Goal: Task Accomplishment & Management: Manage account settings

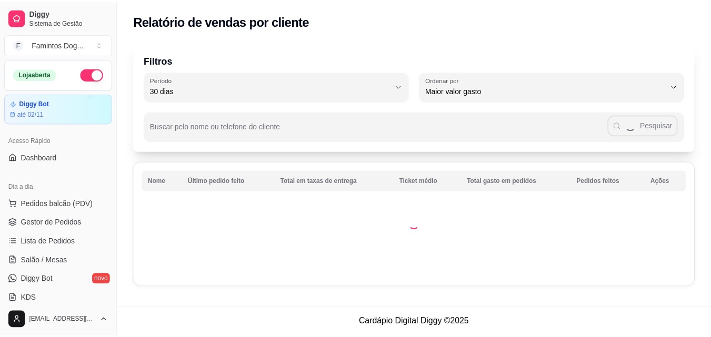
scroll to position [211, 0]
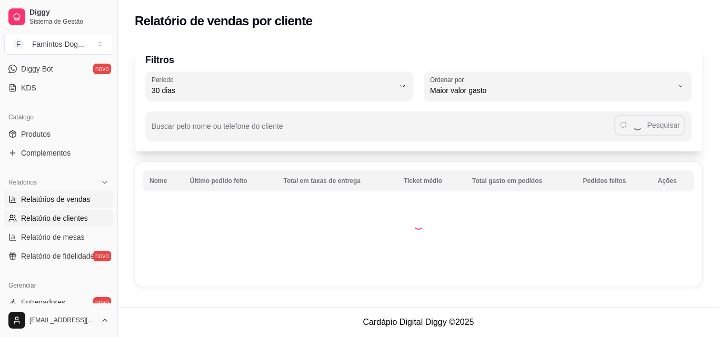
select select "ALL"
select select "0"
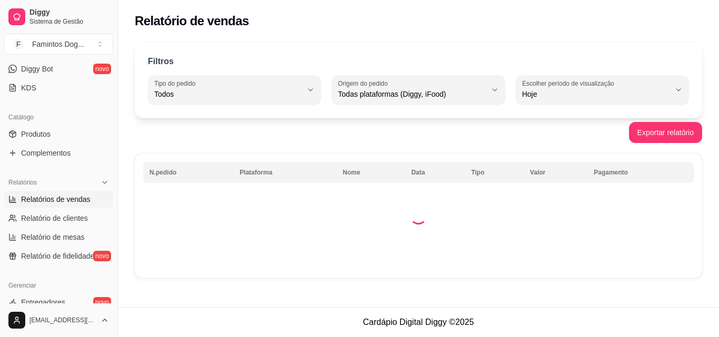
click at [374, 227] on td at bounding box center [418, 216] width 567 height 125
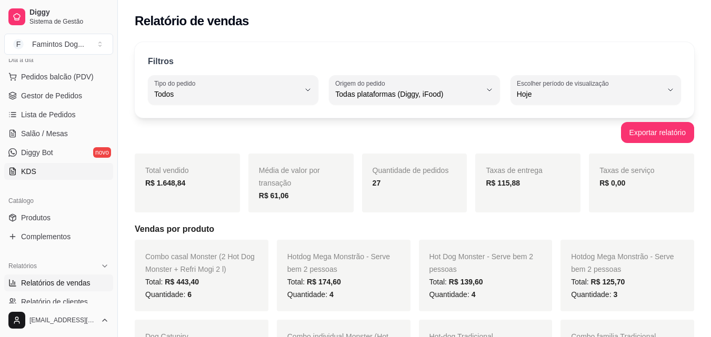
scroll to position [70, 0]
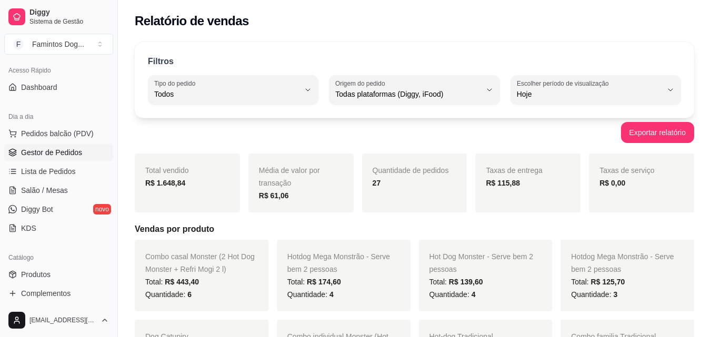
click at [42, 152] on span "Gestor de Pedidos" at bounding box center [51, 152] width 61 height 11
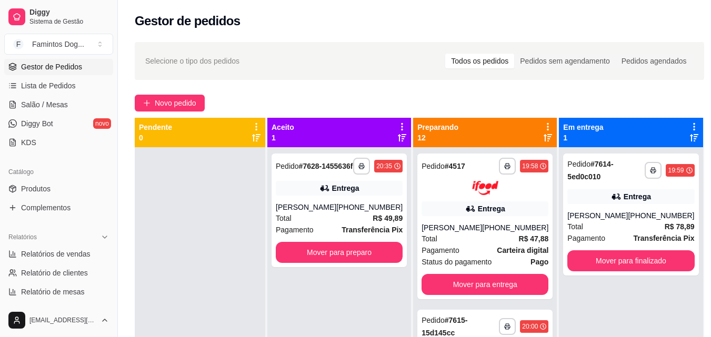
scroll to position [211, 0]
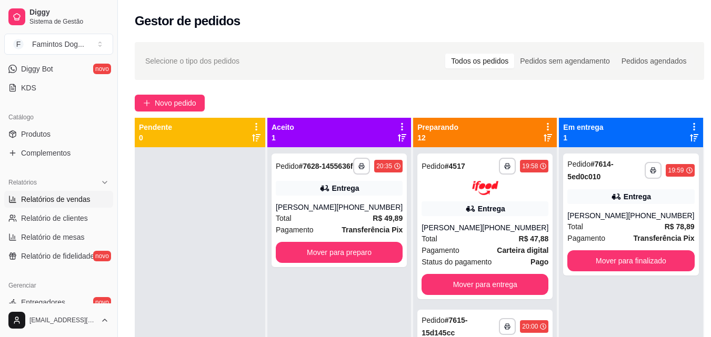
click at [49, 202] on span "Relatórios de vendas" at bounding box center [55, 199] width 69 height 11
select select "ALL"
select select "0"
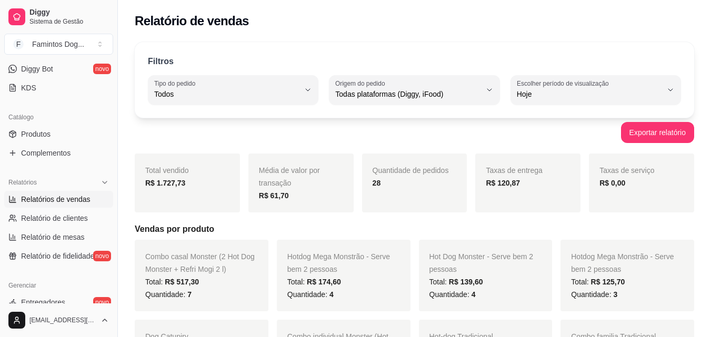
scroll to position [70, 0]
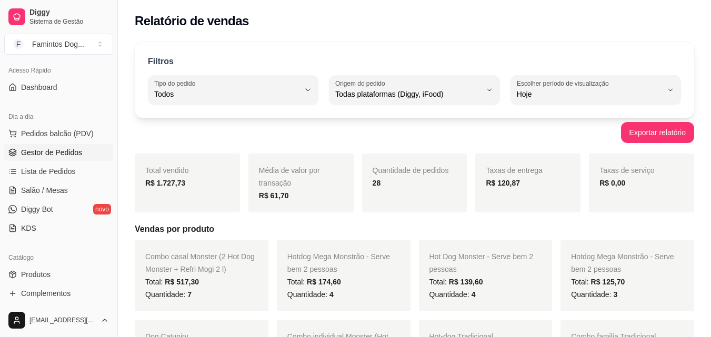
click at [48, 155] on span "Gestor de Pedidos" at bounding box center [51, 152] width 61 height 11
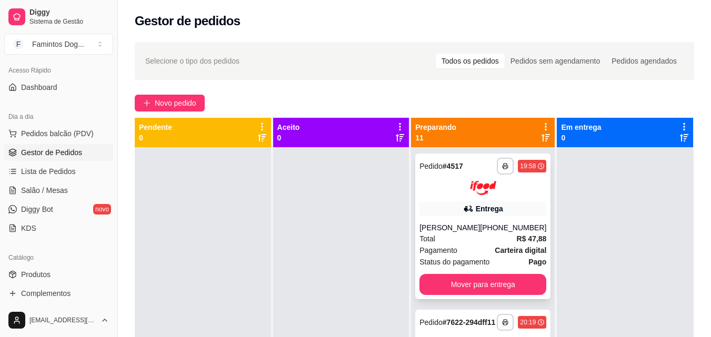
click at [468, 214] on div "Entrega" at bounding box center [482, 209] width 127 height 15
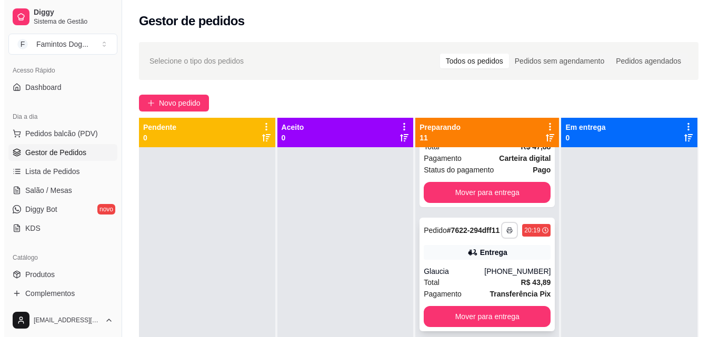
scroll to position [141, 0]
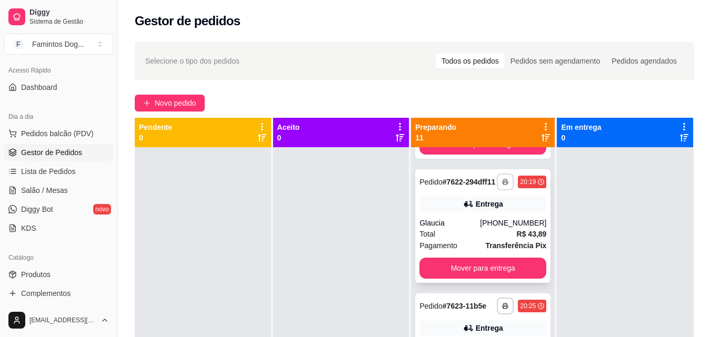
click at [485, 212] on div "Entrega" at bounding box center [482, 204] width 127 height 15
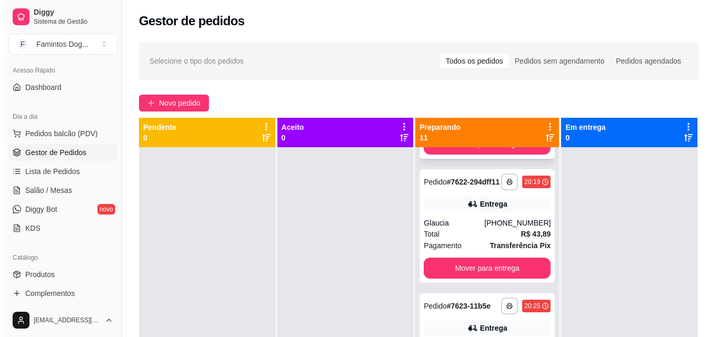
scroll to position [0, 0]
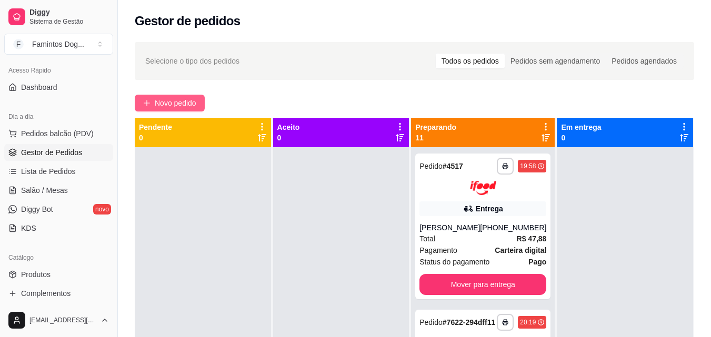
click at [146, 97] on button "Novo pedido" at bounding box center [170, 103] width 70 height 17
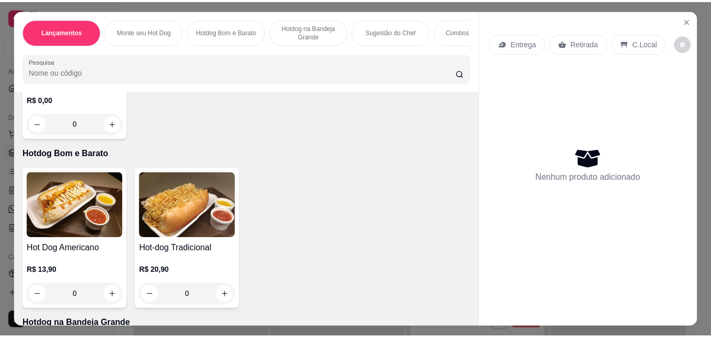
scroll to position [632, 0]
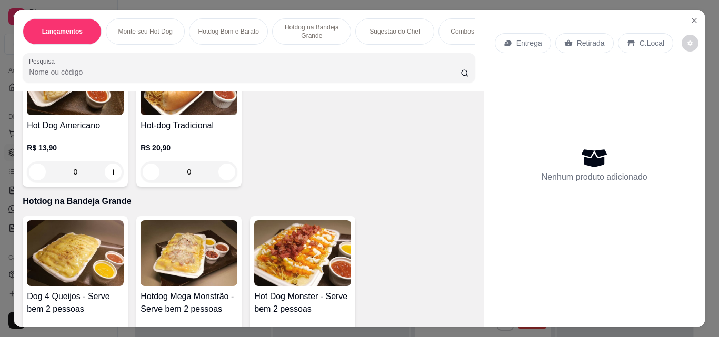
click at [223, 180] on div "0" at bounding box center [189, 172] width 97 height 21
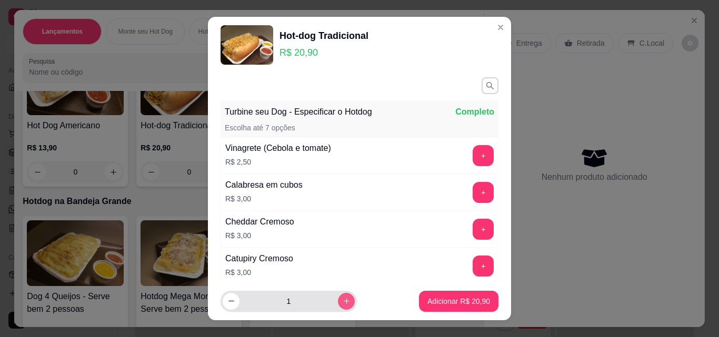
click at [338, 306] on button "increase-product-quantity" at bounding box center [346, 301] width 17 height 17
type input "3"
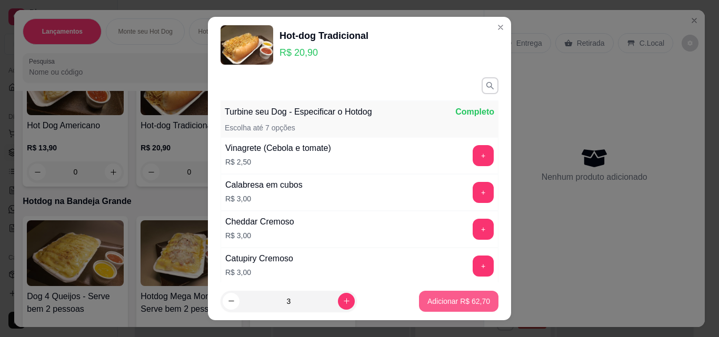
click at [427, 305] on p "Adicionar R$ 62,70" at bounding box center [458, 301] width 63 height 11
type input "3"
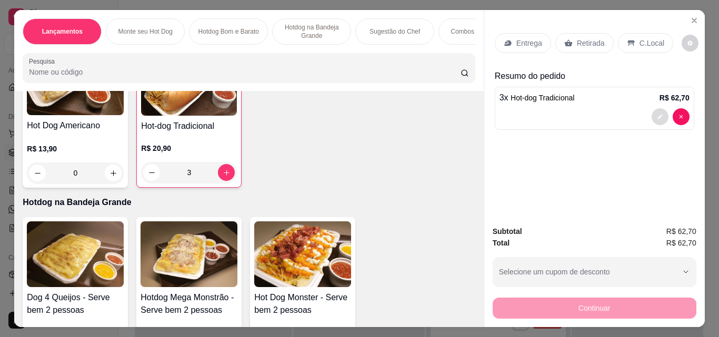
click at [657, 114] on icon "decrease-product-quantity" at bounding box center [660, 117] width 6 height 6
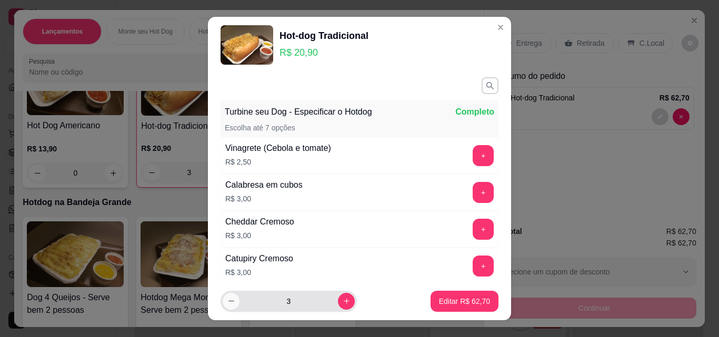
click at [231, 303] on icon "decrease-product-quantity" at bounding box center [231, 301] width 8 height 8
type input "2"
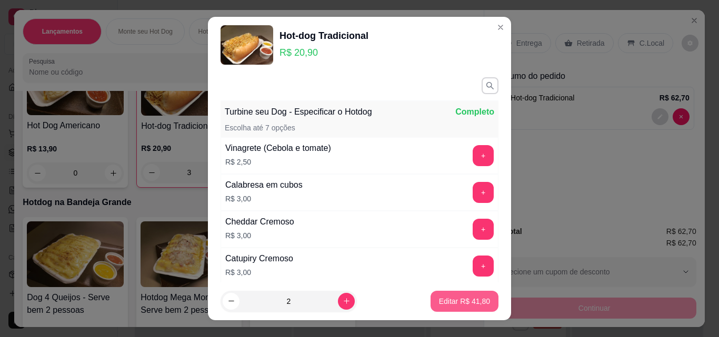
click at [430, 303] on button "Editar R$ 41,80" at bounding box center [464, 301] width 68 height 21
type input "2"
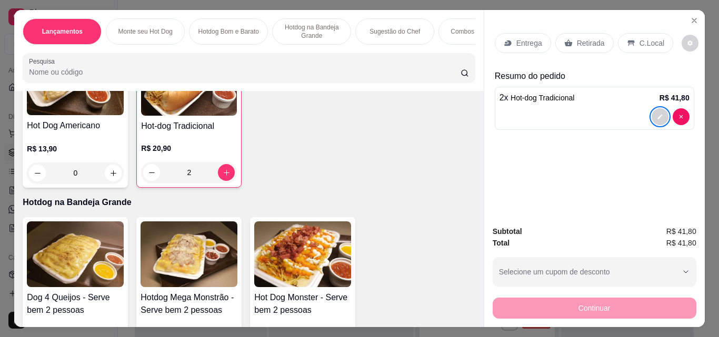
click at [517, 44] on p "Entrega" at bounding box center [529, 43] width 26 height 11
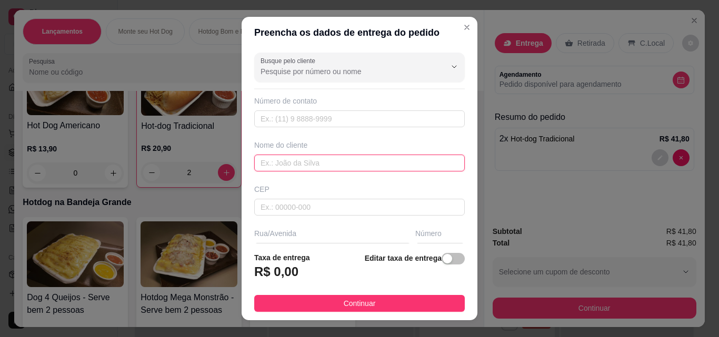
click at [316, 163] on input "text" at bounding box center [359, 163] width 211 height 17
type input "[PERSON_NAME]"
click at [444, 256] on span "button" at bounding box center [453, 259] width 23 height 12
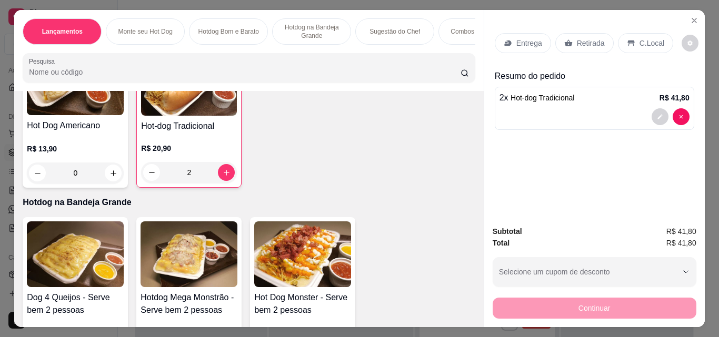
click at [690, 16] on icon "Close" at bounding box center [694, 20] width 8 height 8
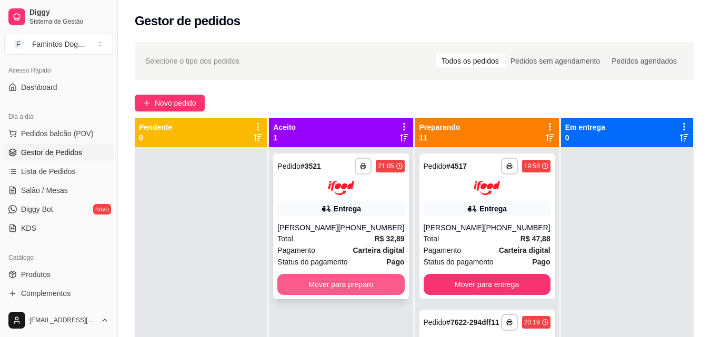
click at [382, 288] on button "Mover para preparo" at bounding box center [340, 284] width 127 height 21
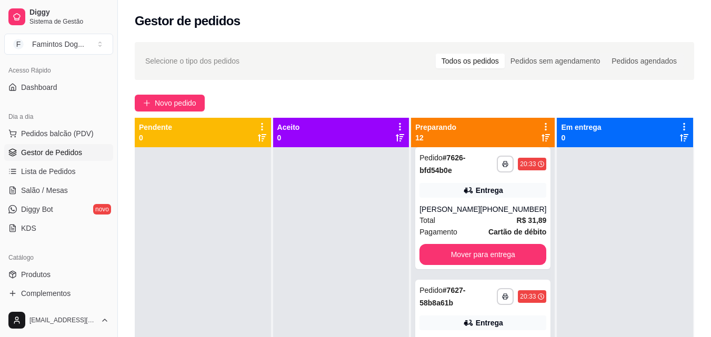
scroll to position [421, 0]
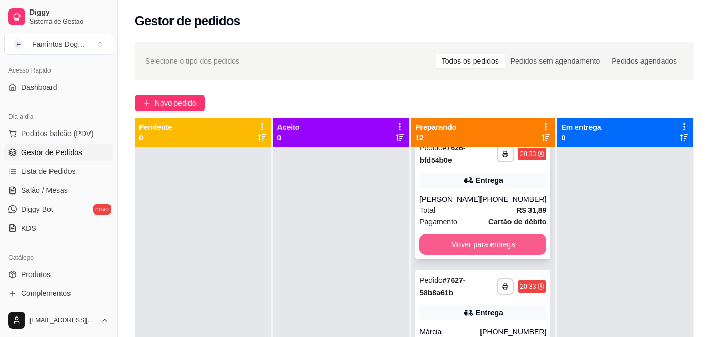
click at [493, 255] on button "Mover para entrega" at bounding box center [482, 244] width 127 height 21
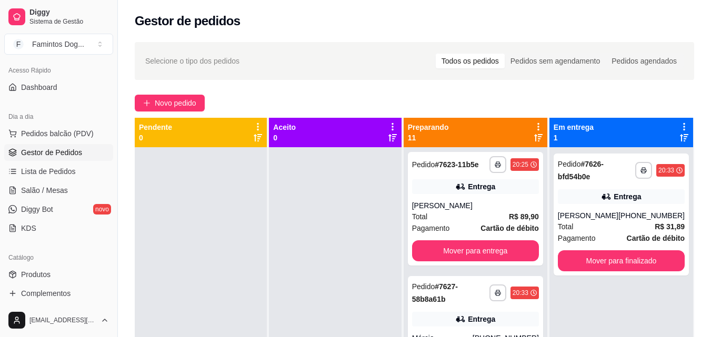
scroll to position [281, 0]
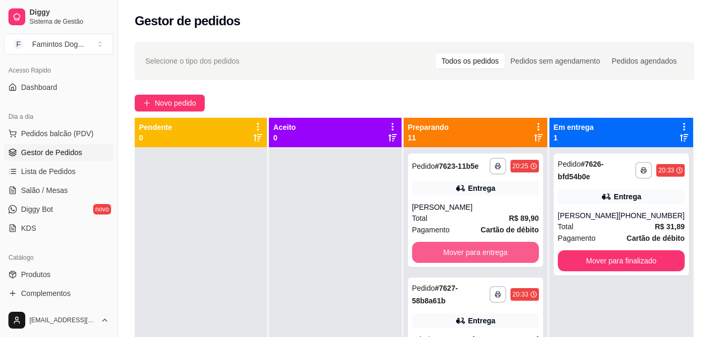
click at [498, 263] on button "Mover para entrega" at bounding box center [475, 252] width 127 height 21
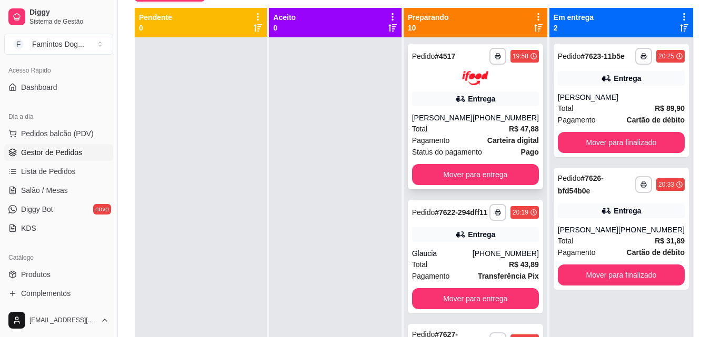
scroll to position [0, 0]
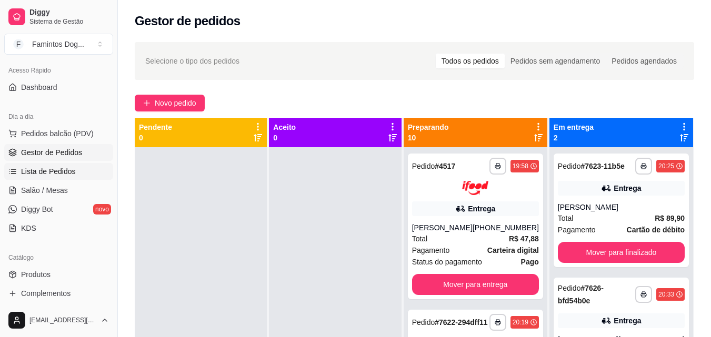
click at [32, 175] on span "Lista de Pedidos" at bounding box center [48, 171] width 55 height 11
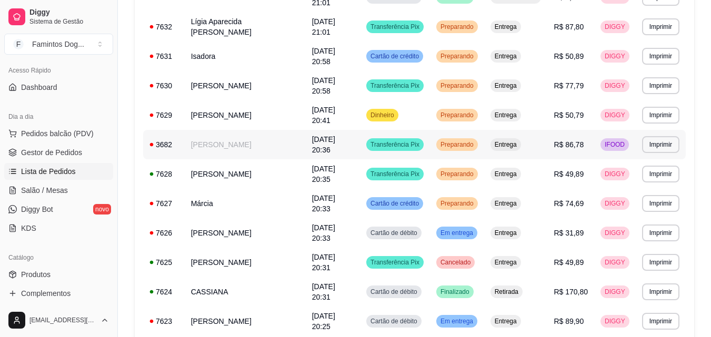
scroll to position [281, 0]
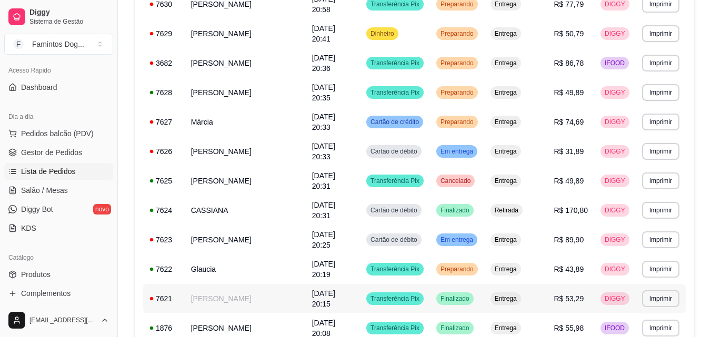
click at [233, 302] on td "[PERSON_NAME]" at bounding box center [245, 298] width 121 height 29
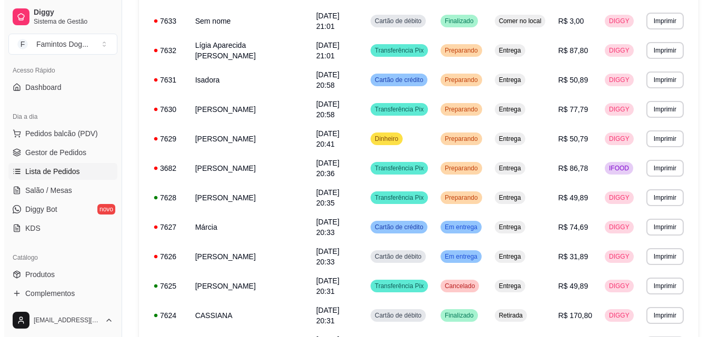
scroll to position [0, 0]
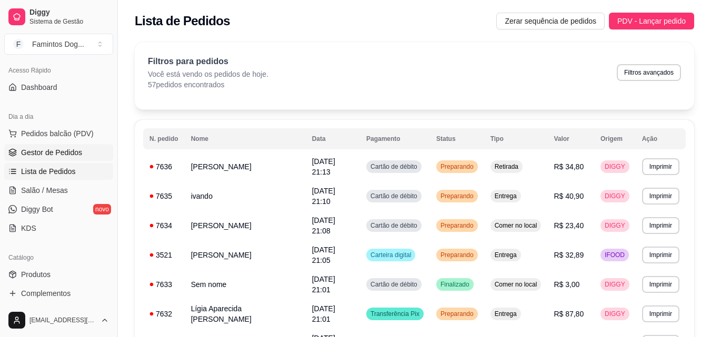
click at [42, 146] on link "Gestor de Pedidos" at bounding box center [58, 152] width 109 height 17
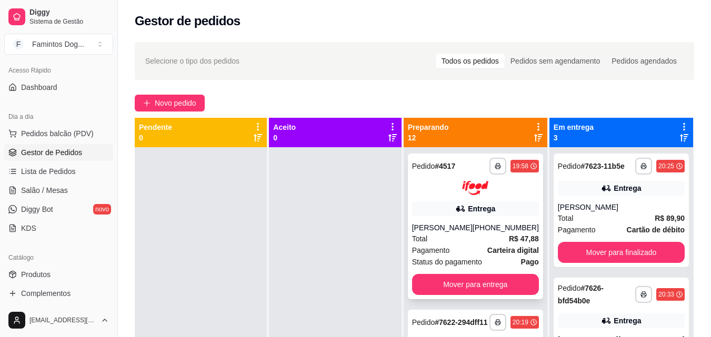
click at [489, 209] on div "Entrega" at bounding box center [481, 209] width 27 height 11
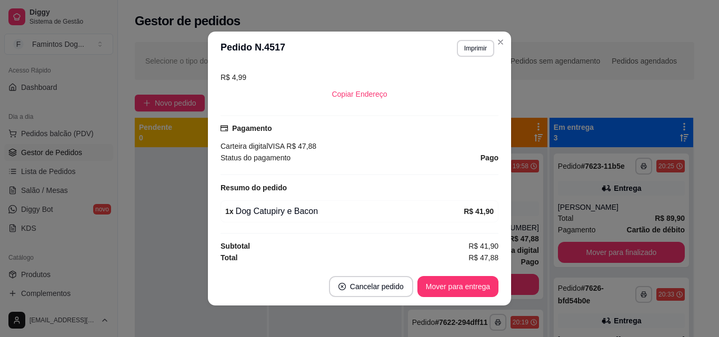
scroll to position [43, 0]
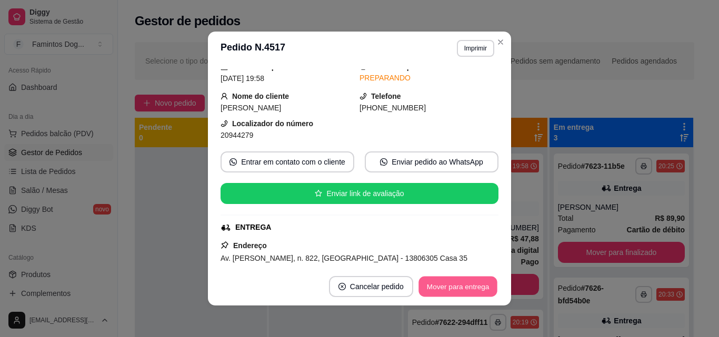
click at [474, 282] on button "Mover para entrega" at bounding box center [457, 287] width 79 height 21
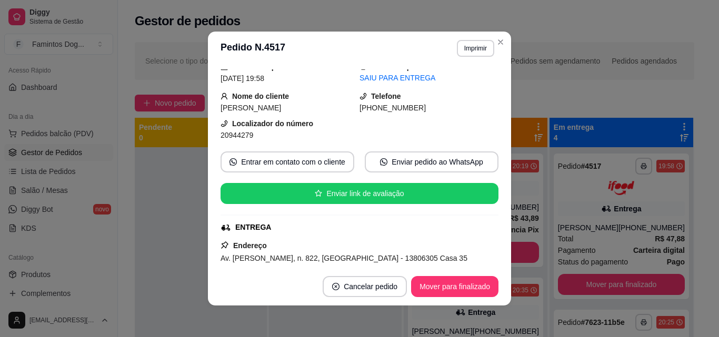
click at [489, 42] on section "**********" at bounding box center [359, 169] width 303 height 274
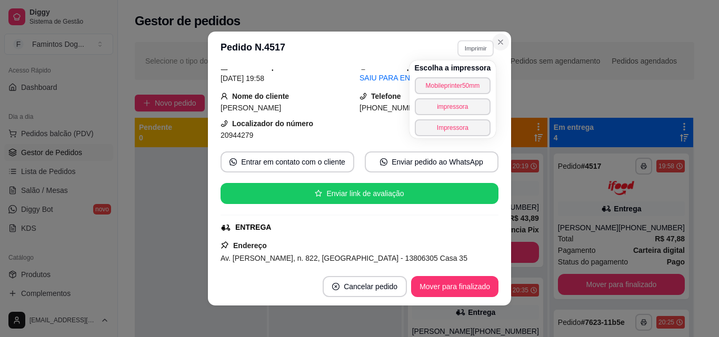
click at [497, 45] on icon "Close" at bounding box center [500, 42] width 8 height 8
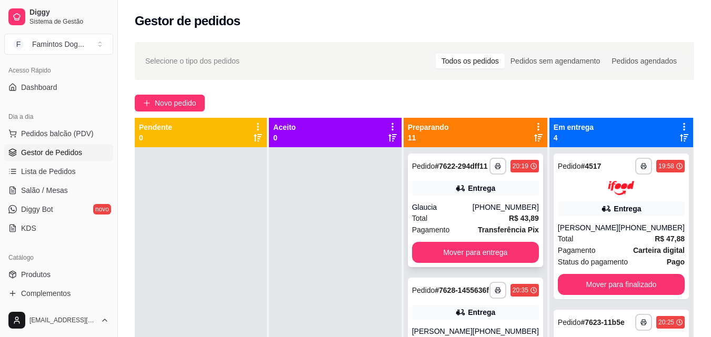
click at [486, 213] on div "[PHONE_NUMBER]" at bounding box center [506, 207] width 66 height 11
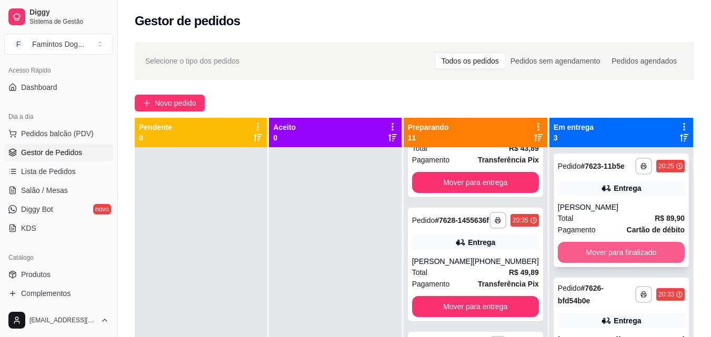
click at [610, 263] on button "Mover para finalizado" at bounding box center [621, 252] width 127 height 21
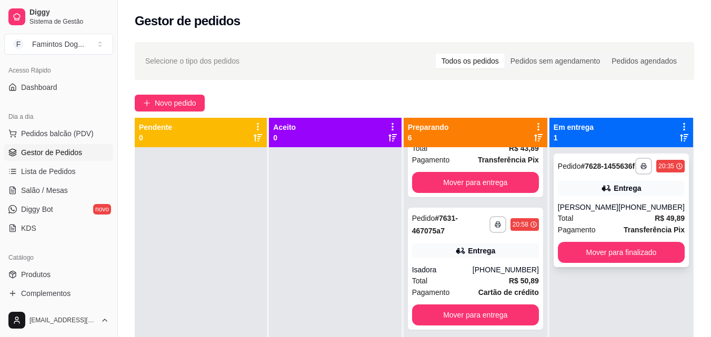
click at [626, 213] on div "[PHONE_NUMBER]" at bounding box center [651, 207] width 66 height 11
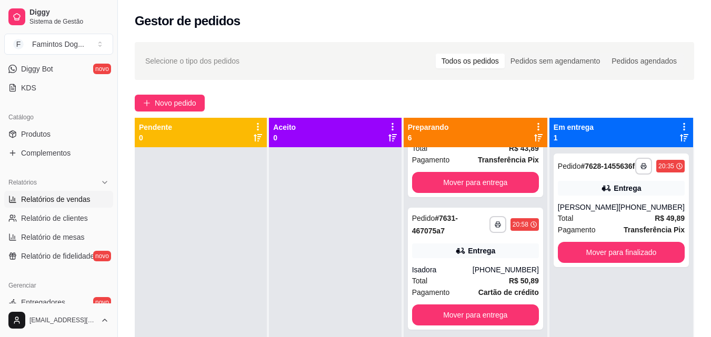
click at [68, 197] on span "Relatórios de vendas" at bounding box center [55, 199] width 69 height 11
select select "ALL"
select select "0"
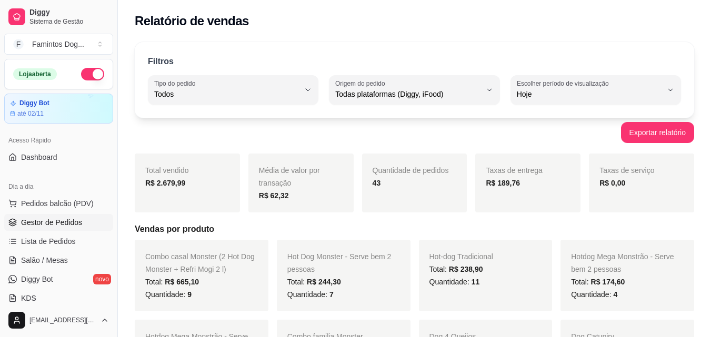
click at [57, 226] on span "Gestor de Pedidos" at bounding box center [51, 222] width 61 height 11
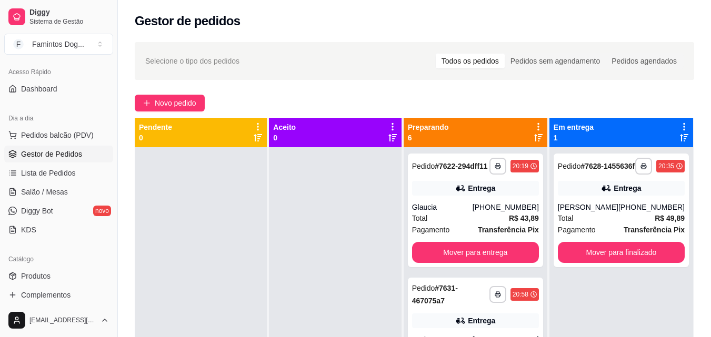
scroll to position [141, 0]
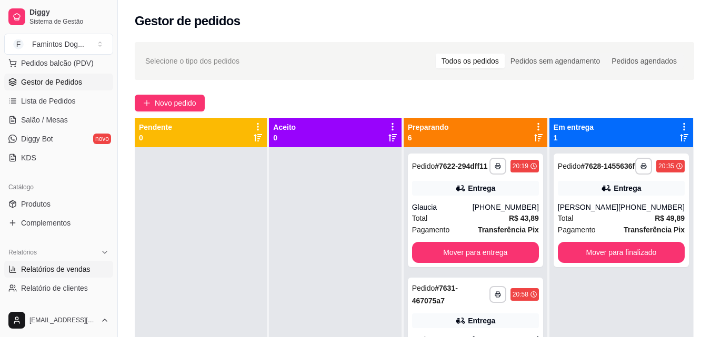
click at [46, 268] on span "Relatórios de vendas" at bounding box center [55, 269] width 69 height 11
select select "ALL"
select select "0"
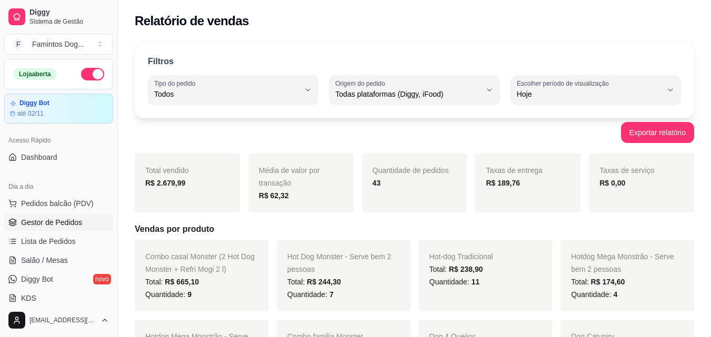
click at [54, 224] on span "Gestor de Pedidos" at bounding box center [51, 222] width 61 height 11
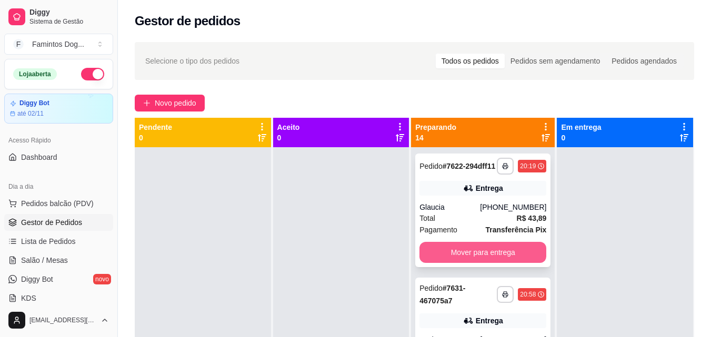
click at [500, 259] on button "Mover para entrega" at bounding box center [482, 252] width 127 height 21
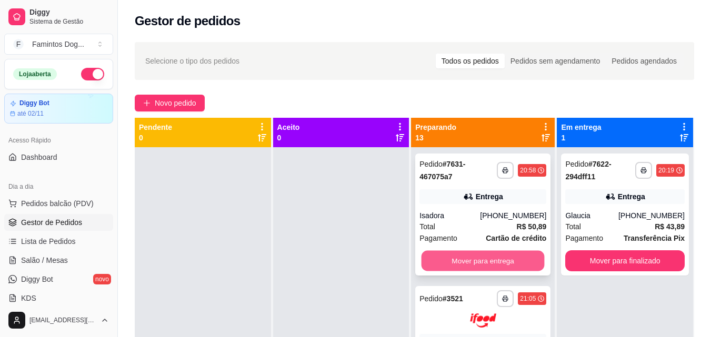
click at [491, 255] on button "Mover para entrega" at bounding box center [483, 261] width 123 height 21
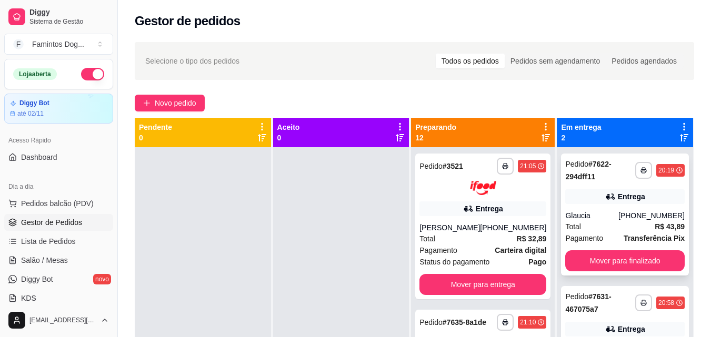
click at [584, 255] on button "Mover para finalizado" at bounding box center [624, 261] width 119 height 21
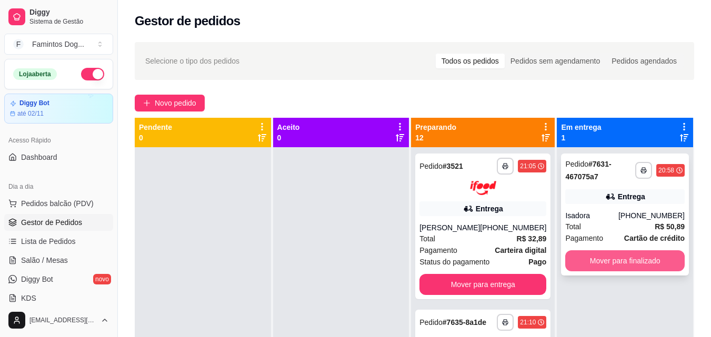
click at [593, 256] on button "Mover para finalizado" at bounding box center [624, 261] width 119 height 21
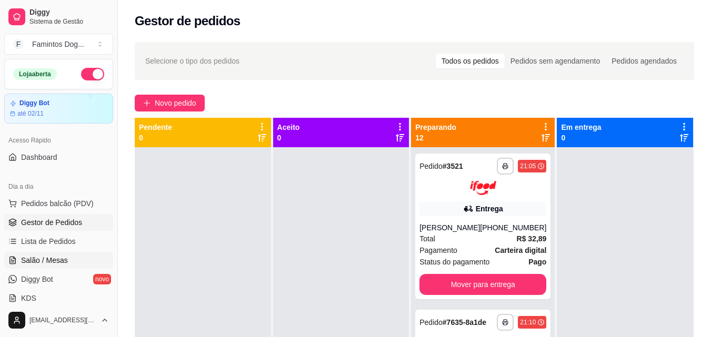
scroll to position [211, 0]
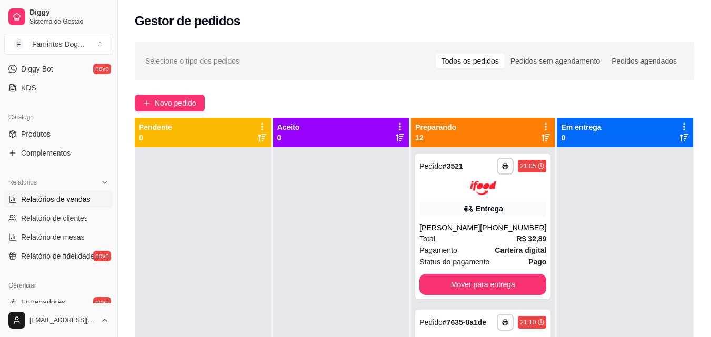
click at [47, 203] on span "Relatórios de vendas" at bounding box center [55, 199] width 69 height 11
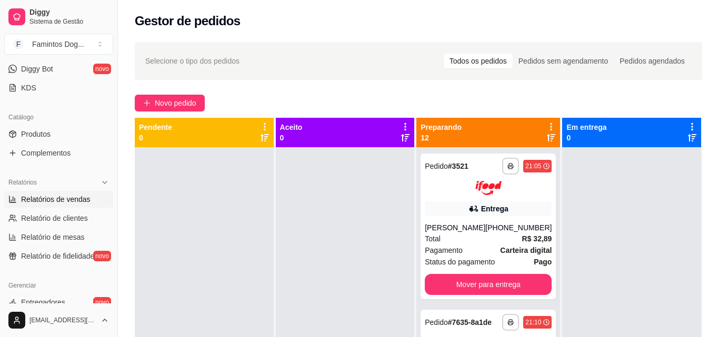
select select "ALL"
select select "0"
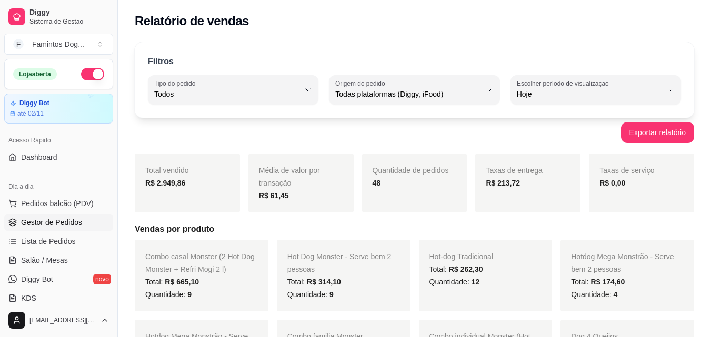
click at [51, 221] on span "Gestor de Pedidos" at bounding box center [51, 222] width 61 height 11
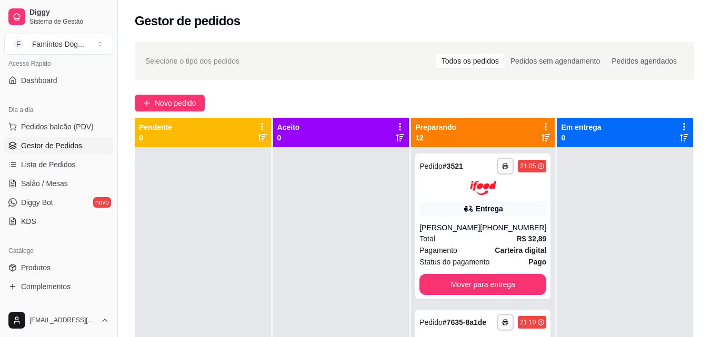
scroll to position [141, 0]
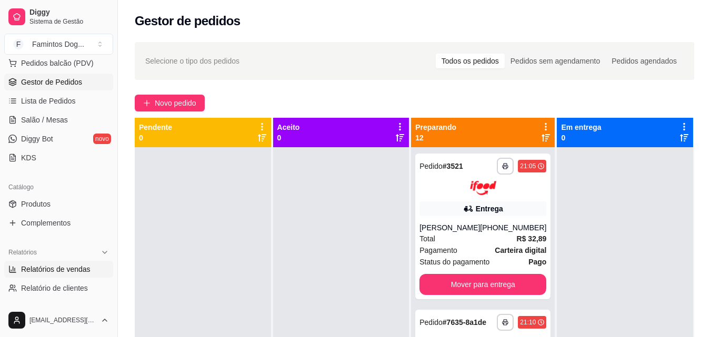
click at [46, 268] on span "Relatórios de vendas" at bounding box center [55, 269] width 69 height 11
select select "ALL"
select select "0"
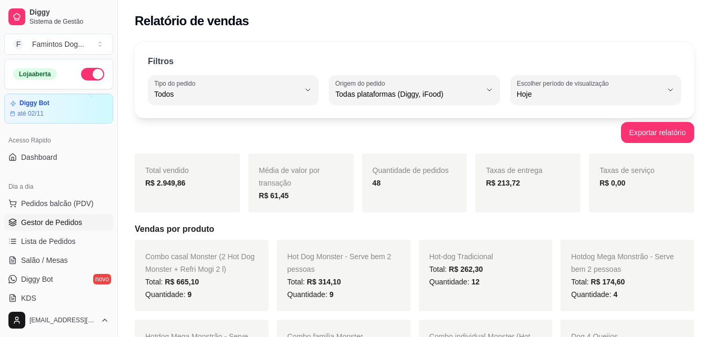
click at [54, 224] on span "Gestor de Pedidos" at bounding box center [51, 222] width 61 height 11
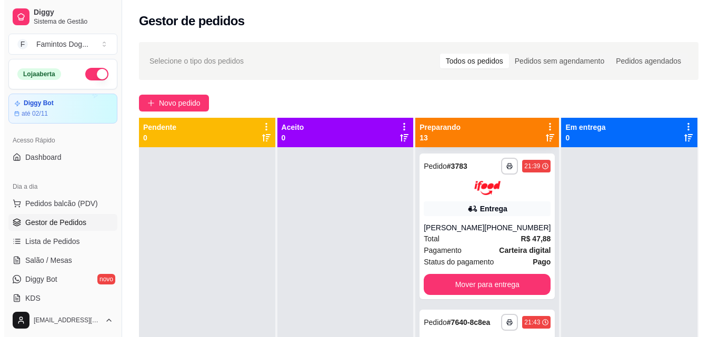
scroll to position [1333, 0]
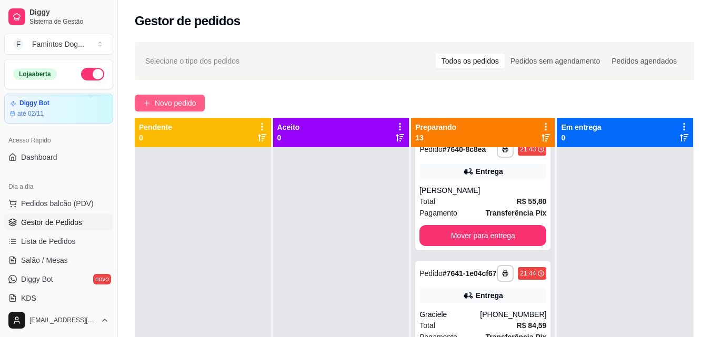
click at [172, 102] on span "Novo pedido" at bounding box center [176, 103] width 42 height 12
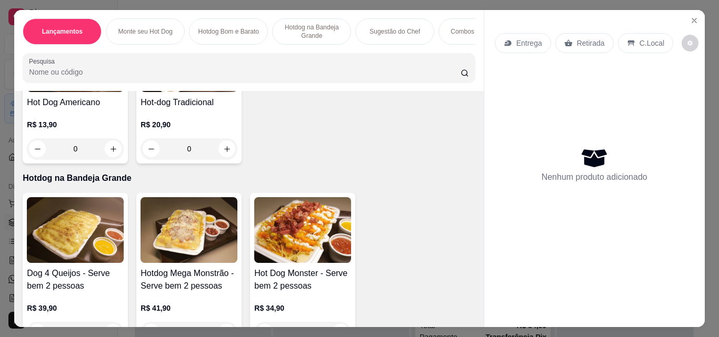
scroll to position [632, 0]
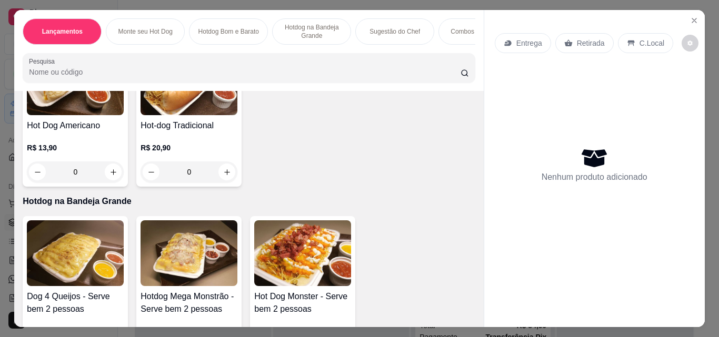
click at [113, 175] on div "0" at bounding box center [75, 172] width 97 height 21
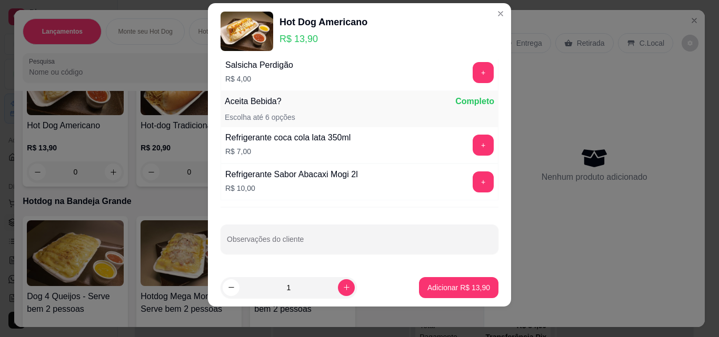
scroll to position [17, 0]
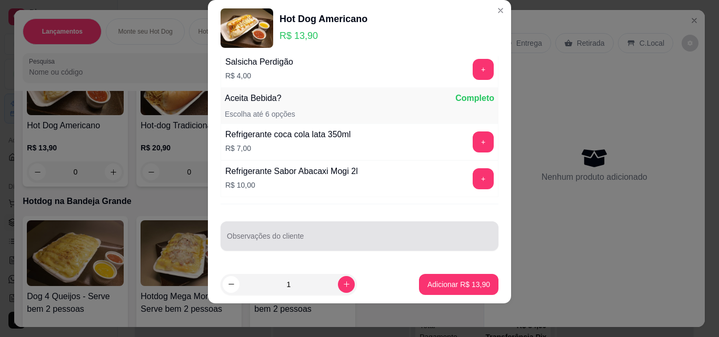
click at [311, 228] on div at bounding box center [359, 236] width 265 height 21
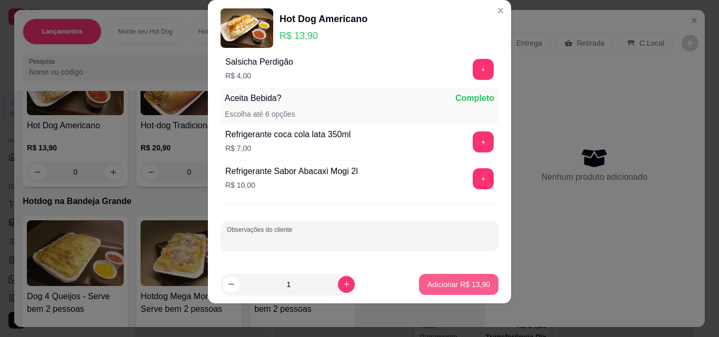
click at [444, 287] on p "Adicionar R$ 13,90" at bounding box center [458, 284] width 63 height 11
type input "1"
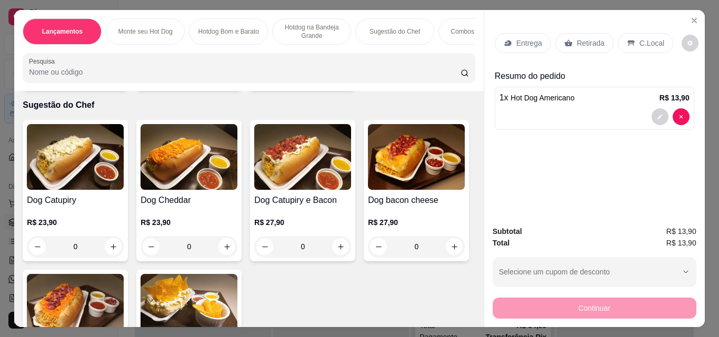
scroll to position [1053, 0]
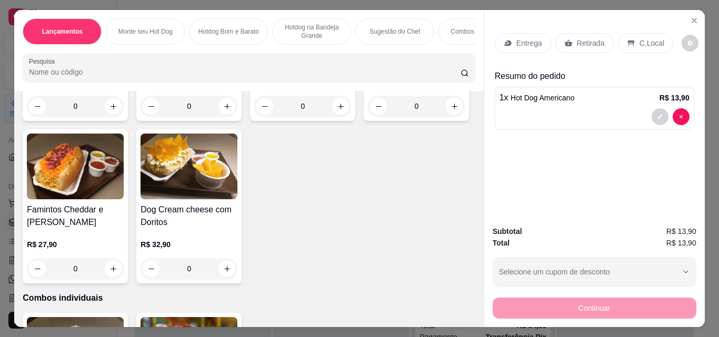
click at [368, 117] on div "0" at bounding box center [416, 106] width 97 height 21
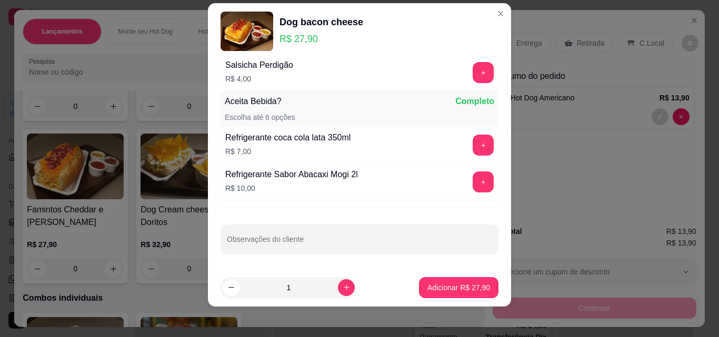
scroll to position [17, 0]
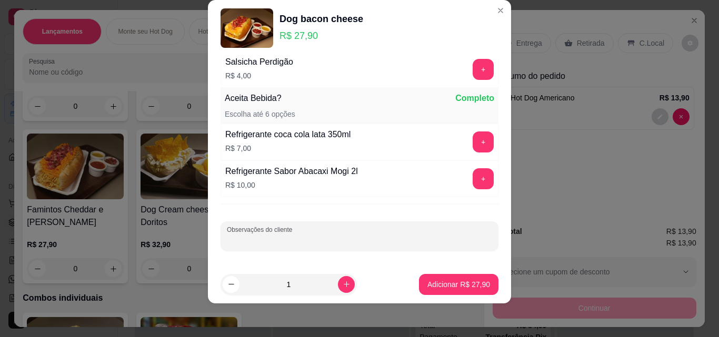
click at [276, 243] on input "Observações do cliente" at bounding box center [359, 240] width 265 height 11
type input "sem ervilha"
click at [434, 279] on p "Adicionar R$ 27,90" at bounding box center [458, 284] width 63 height 11
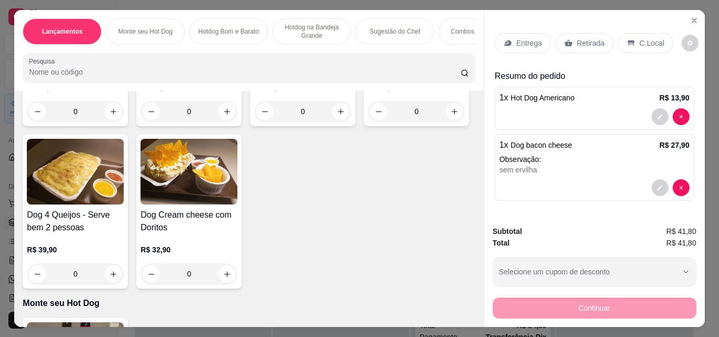
scroll to position [211, 0]
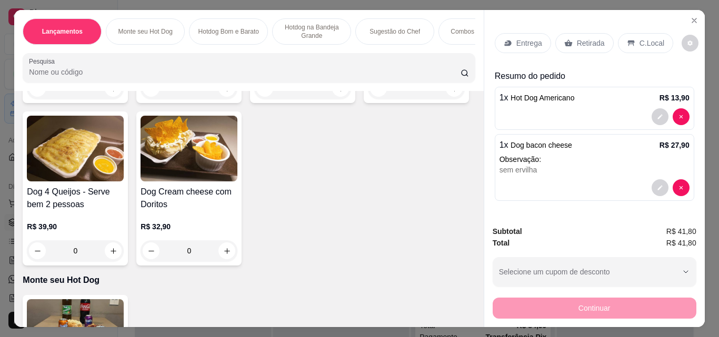
click at [368, 99] on div "0" at bounding box center [416, 88] width 97 height 21
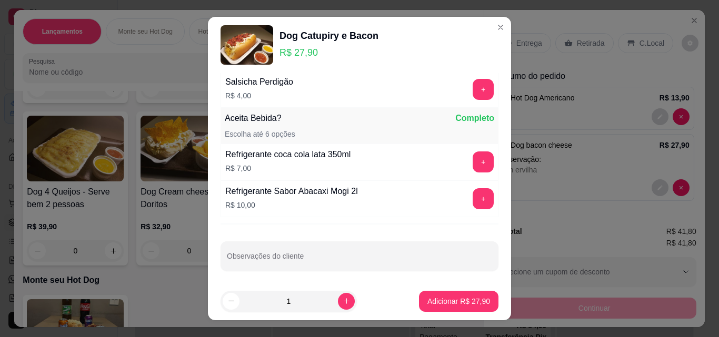
scroll to position [291, 0]
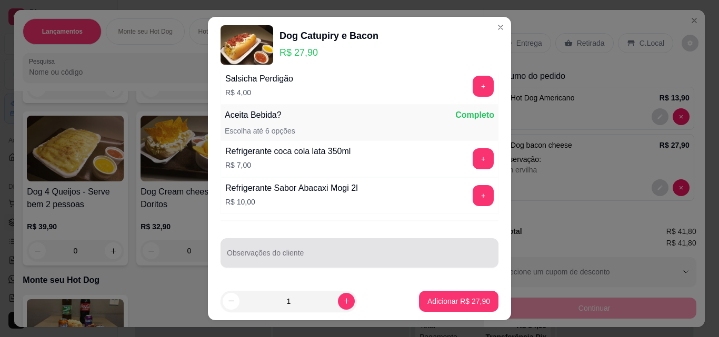
click at [281, 247] on div at bounding box center [359, 253] width 265 height 21
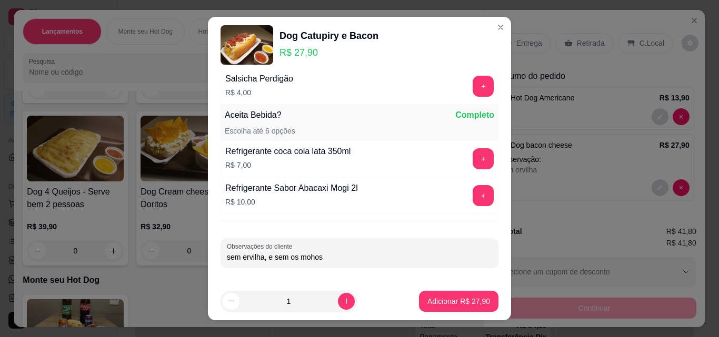
type input "sem ervilha, e sem os molhos"
click at [476, 304] on p "Adicionar R$ 27,90" at bounding box center [458, 301] width 63 height 11
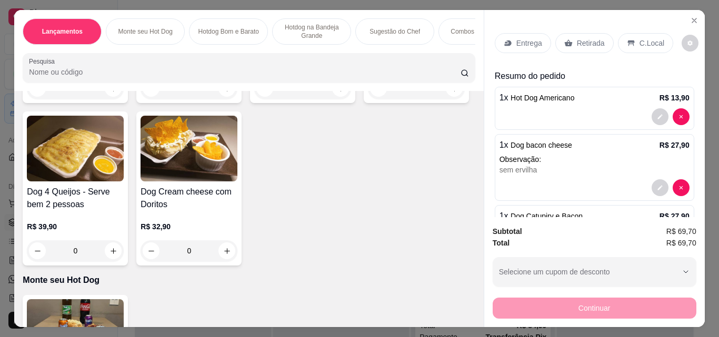
click at [639, 41] on p "C.Local" at bounding box center [651, 43] width 25 height 11
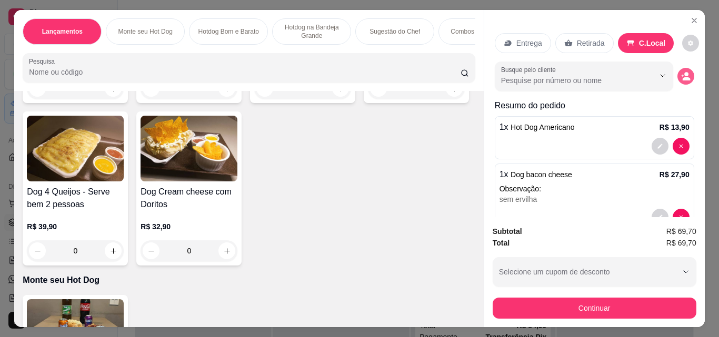
click at [677, 79] on button "decrease-product-quantity" at bounding box center [685, 76] width 17 height 17
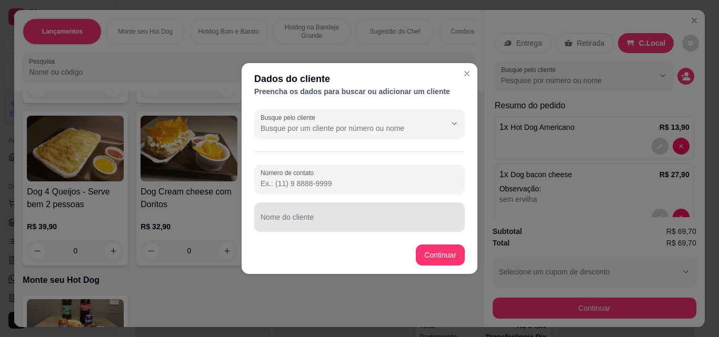
click at [341, 209] on div at bounding box center [360, 217] width 198 height 21
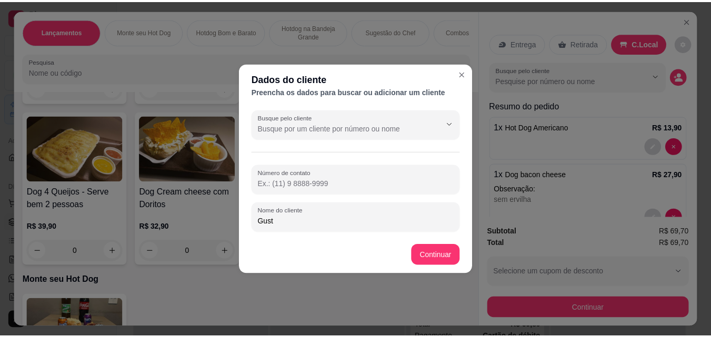
scroll to position [1209, 0]
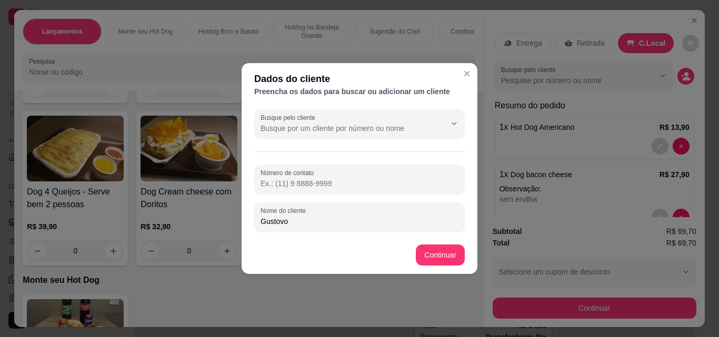
click at [279, 224] on input "Gustovo" at bounding box center [360, 221] width 198 height 11
type input "[PERSON_NAME]"
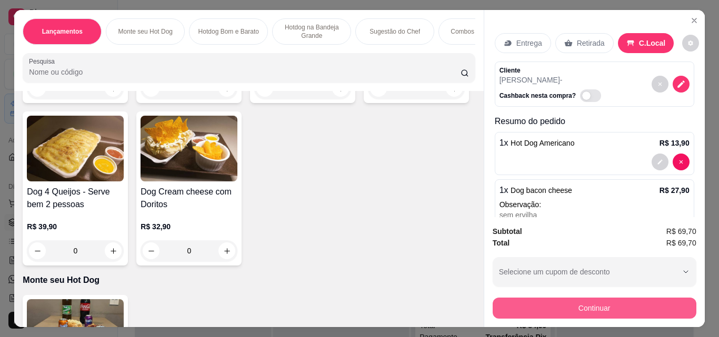
click at [522, 299] on button "Continuar" at bounding box center [595, 308] width 204 height 21
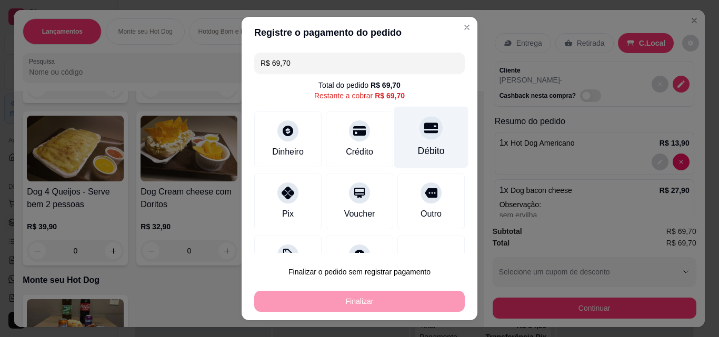
click at [424, 135] on icon at bounding box center [431, 128] width 14 height 14
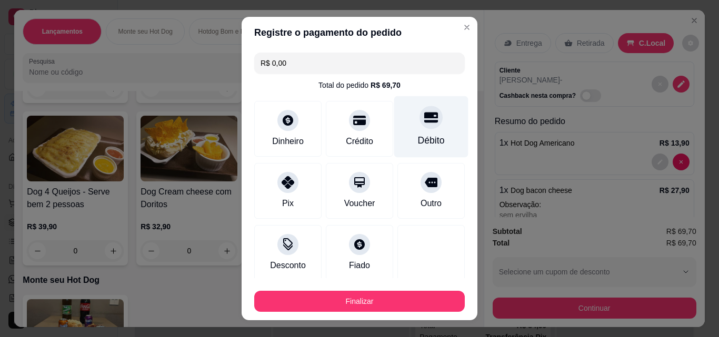
type input "R$ 0,00"
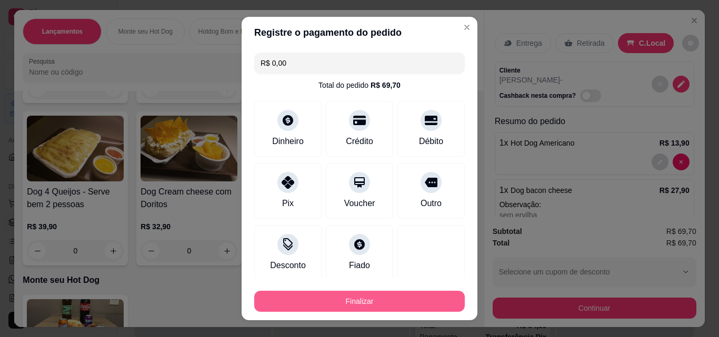
click at [366, 297] on button "Finalizar" at bounding box center [359, 301] width 211 height 21
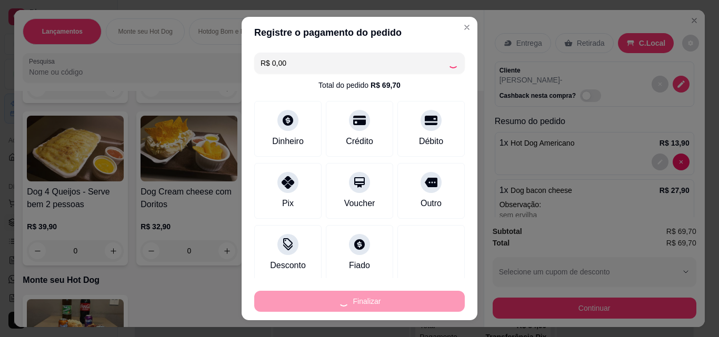
type input "0"
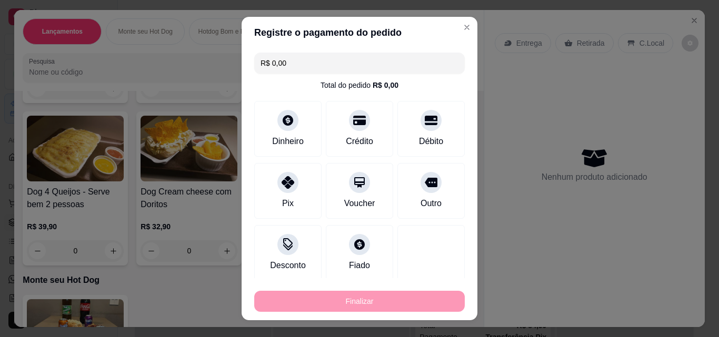
type input "-R$ 69,70"
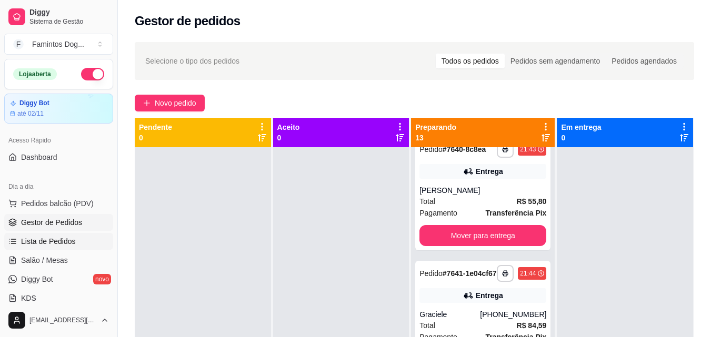
click at [48, 236] on span "Lista de Pedidos" at bounding box center [48, 241] width 55 height 11
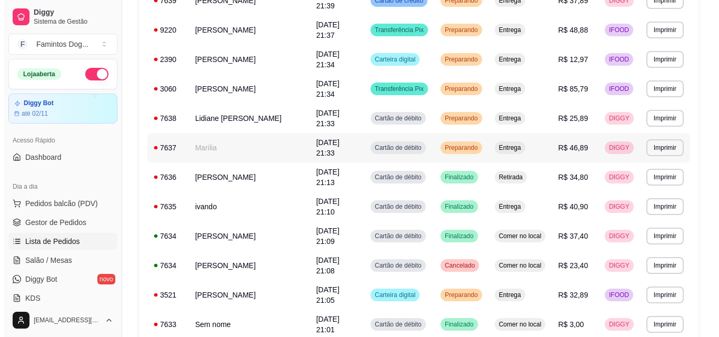
scroll to position [421, 0]
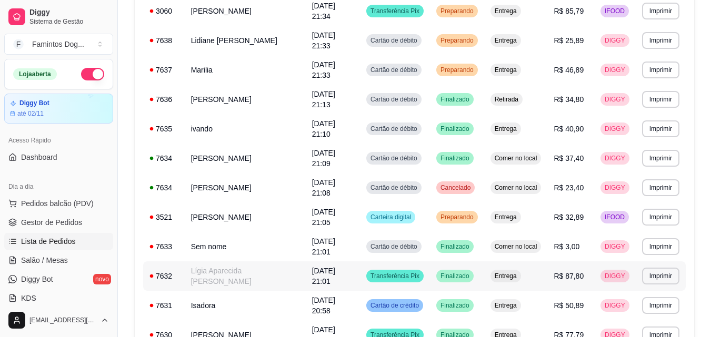
click at [213, 274] on td "Lígia Aparecida [PERSON_NAME]" at bounding box center [245, 276] width 121 height 29
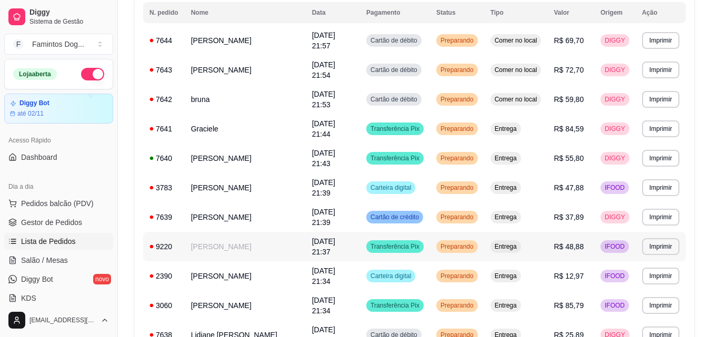
scroll to position [0, 0]
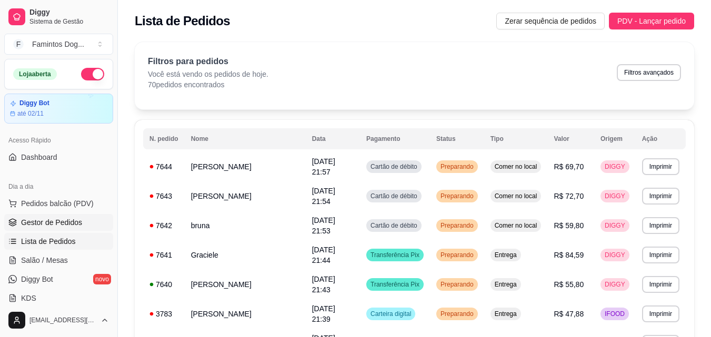
click at [49, 226] on span "Gestor de Pedidos" at bounding box center [51, 222] width 61 height 11
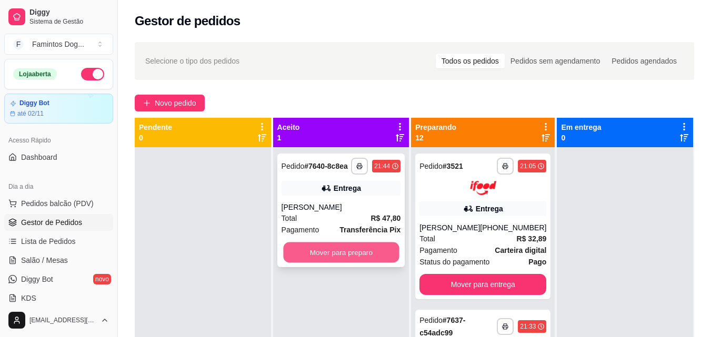
click at [313, 249] on button "Mover para preparo" at bounding box center [341, 253] width 116 height 21
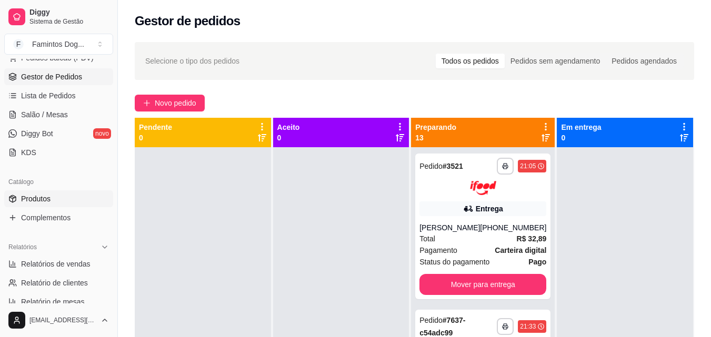
scroll to position [211, 0]
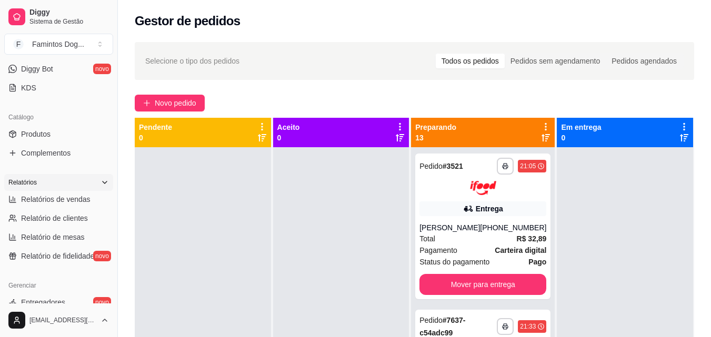
click at [48, 187] on div "Relatórios" at bounding box center [58, 182] width 109 height 17
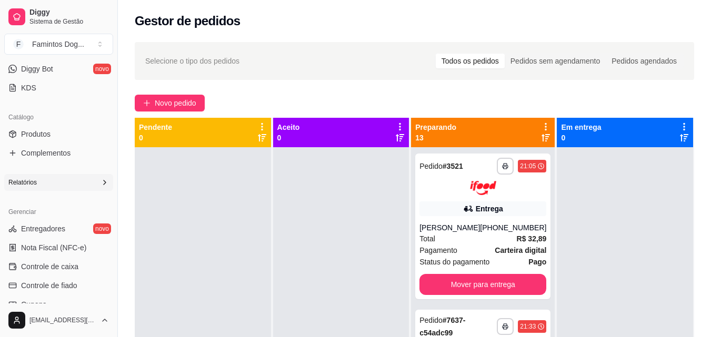
click at [44, 183] on div "Relatórios" at bounding box center [58, 182] width 109 height 17
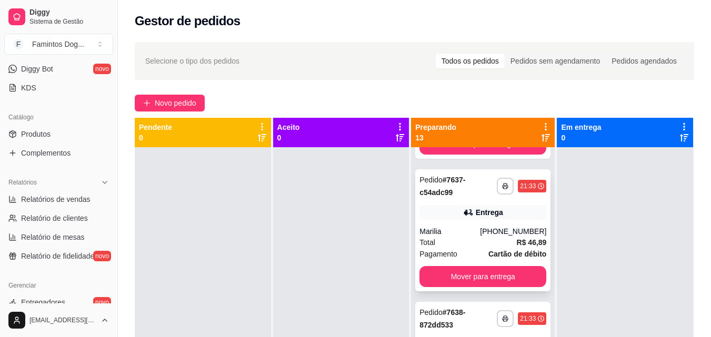
click at [482, 269] on button "Mover para entrega" at bounding box center [482, 276] width 127 height 21
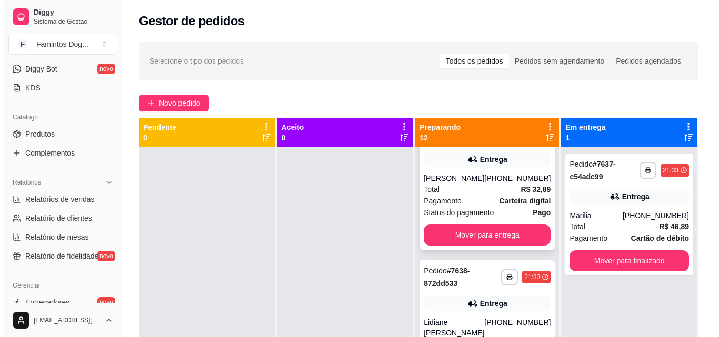
scroll to position [0, 0]
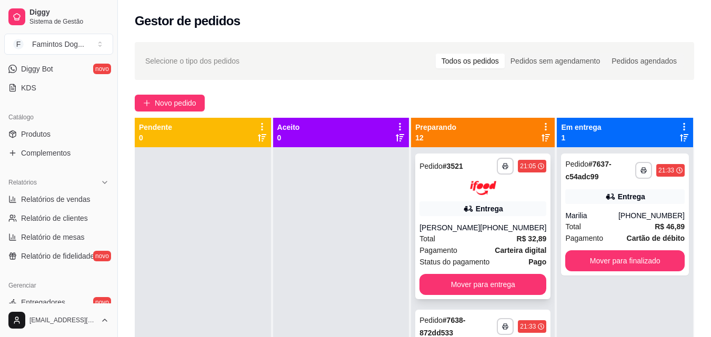
click at [474, 228] on div "[PERSON_NAME]" at bounding box center [449, 228] width 61 height 11
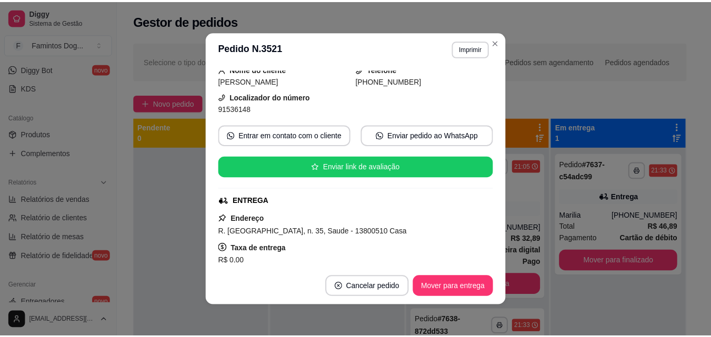
scroll to position [141, 0]
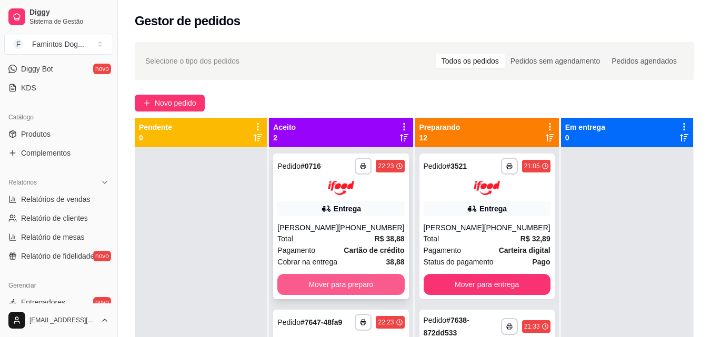
click at [363, 278] on button "Mover para preparo" at bounding box center [340, 284] width 127 height 21
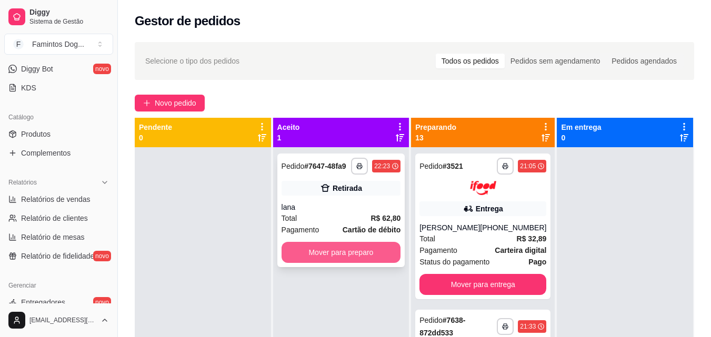
click at [340, 254] on button "Mover para preparo" at bounding box center [341, 252] width 119 height 21
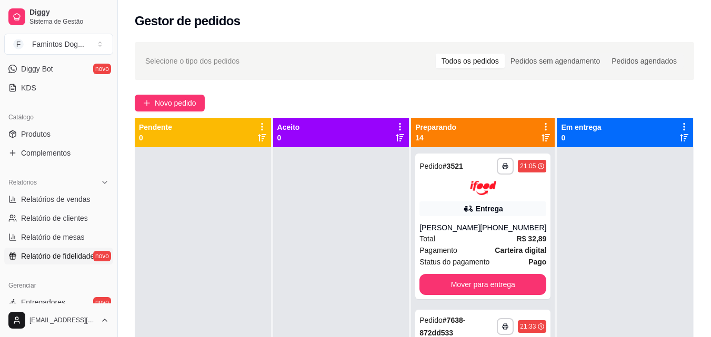
scroll to position [281, 0]
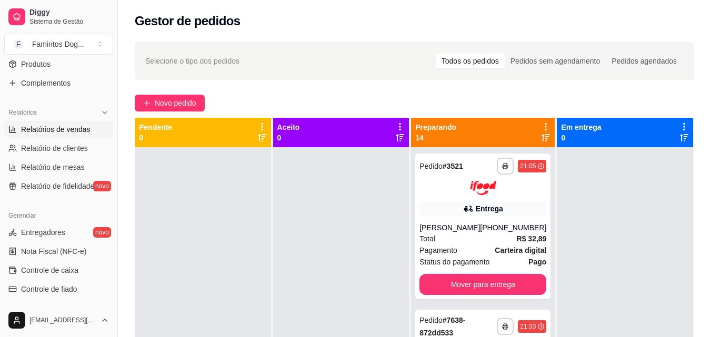
click at [45, 129] on span "Relatórios de vendas" at bounding box center [55, 129] width 69 height 11
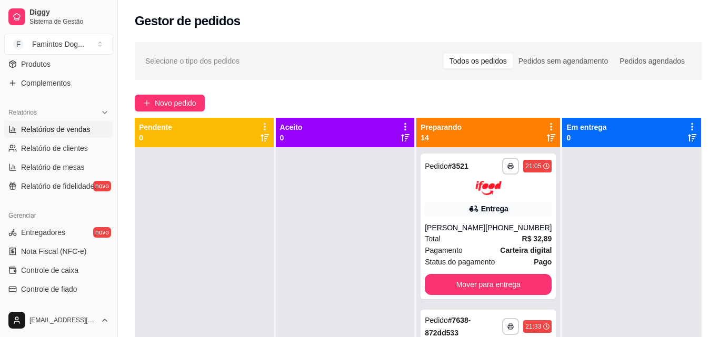
select select "ALL"
select select "0"
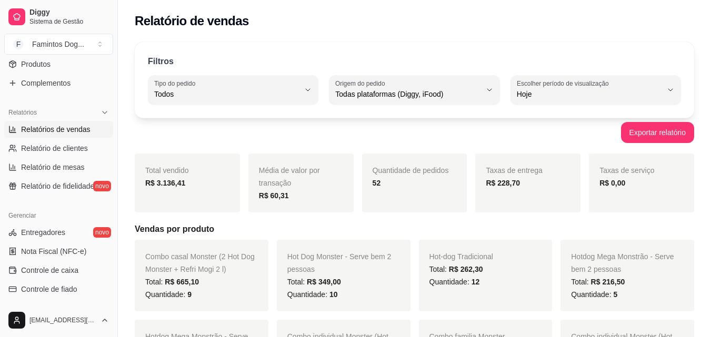
scroll to position [70, 0]
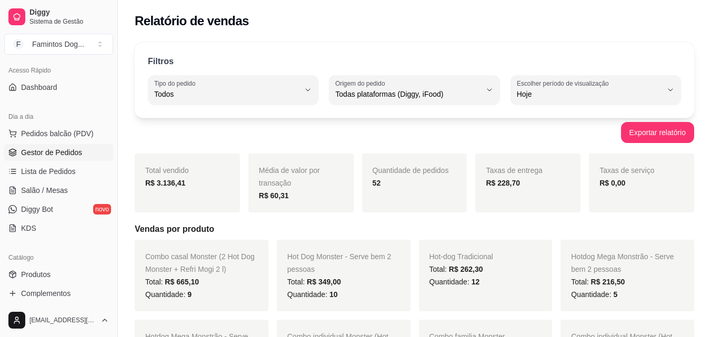
click at [48, 155] on span "Gestor de Pedidos" at bounding box center [51, 152] width 61 height 11
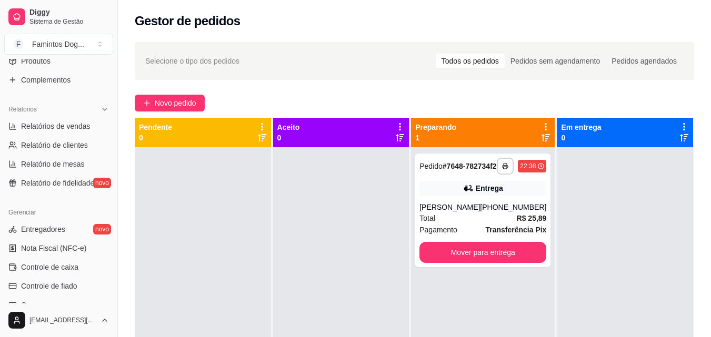
scroll to position [214, 0]
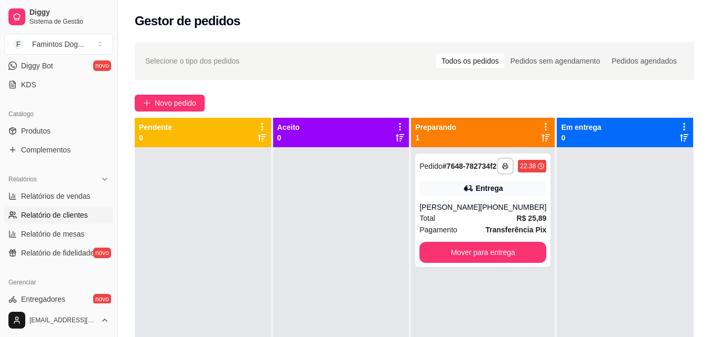
click at [55, 217] on span "Relatório de clientes" at bounding box center [54, 215] width 67 height 11
select select "30"
select select "HIGHEST_TOTAL_SPENT_WITH_ORDERS"
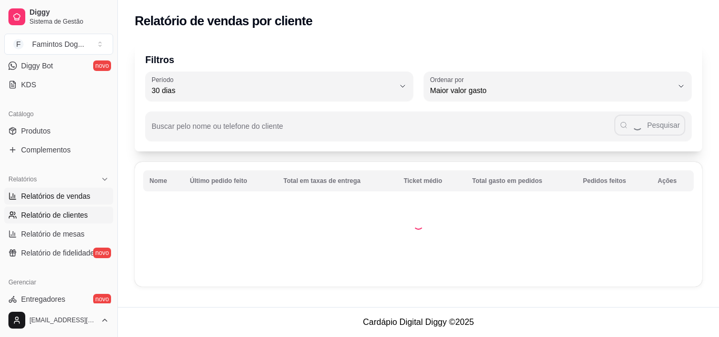
click at [71, 197] on span "Relatórios de vendas" at bounding box center [55, 196] width 69 height 11
select select "ALL"
select select "0"
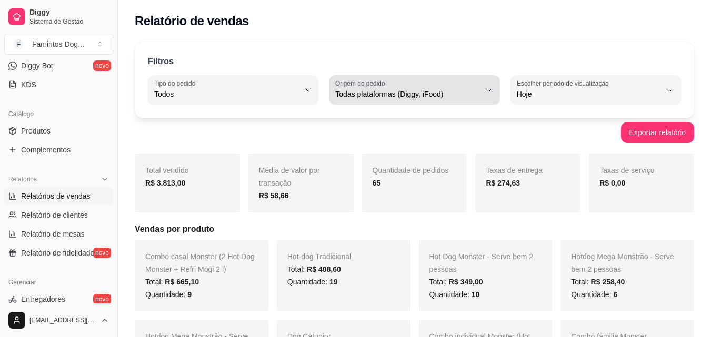
click at [394, 80] on div "Todas plataformas (Diggy, iFood)" at bounding box center [407, 89] width 145 height 21
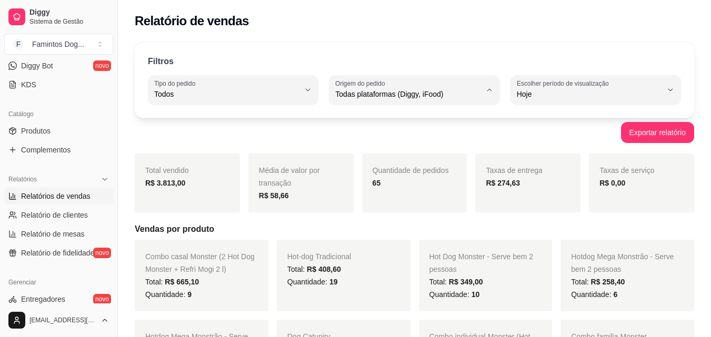
click at [388, 138] on span "Diggy" at bounding box center [409, 137] width 137 height 10
type input "DIGGY"
select select "DIGGY"
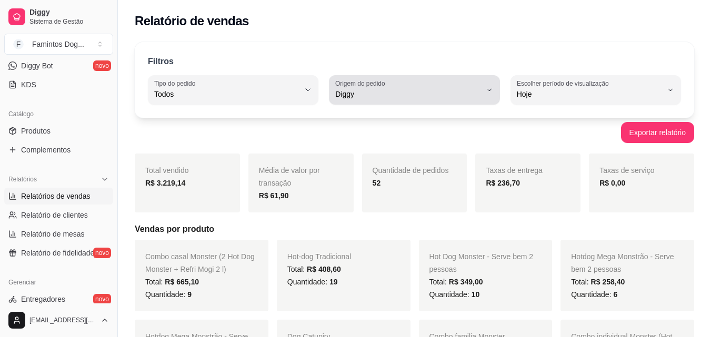
click at [384, 102] on button "Origem do pedido Diggy" at bounding box center [414, 89] width 171 height 29
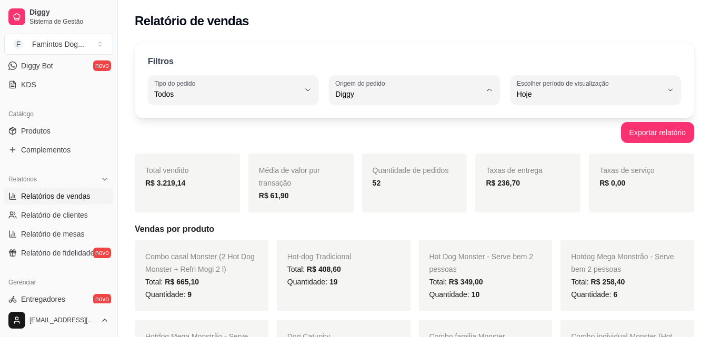
click at [370, 126] on li "Todas plataformas (Diggy, iFood)" at bounding box center [414, 120] width 156 height 16
type input "ALL"
select select "ALL"
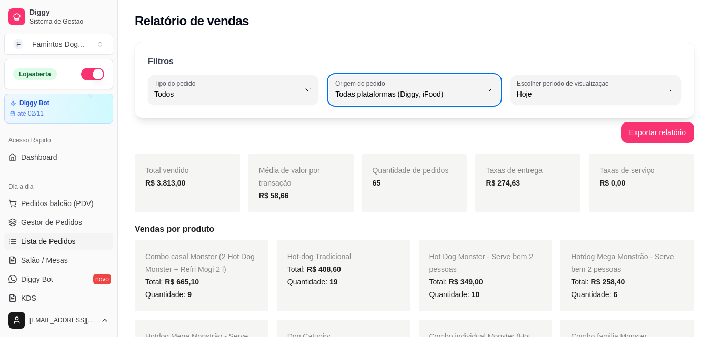
click at [54, 239] on span "Lista de Pedidos" at bounding box center [48, 241] width 55 height 11
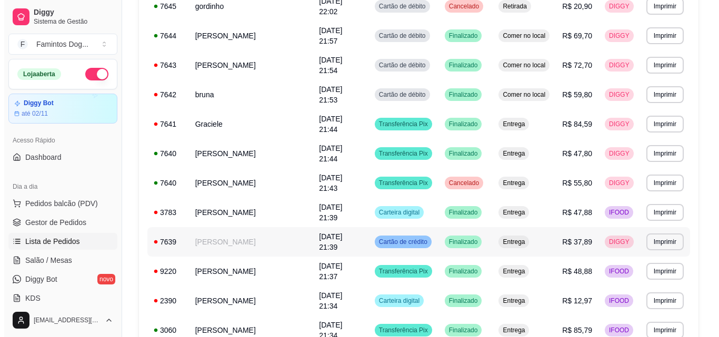
scroll to position [281, 0]
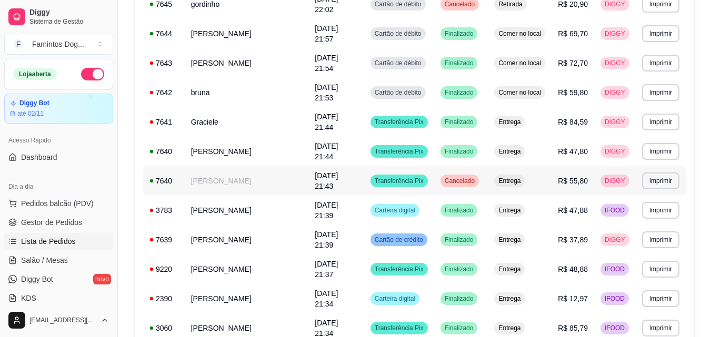
click at [242, 179] on td "[PERSON_NAME]" at bounding box center [247, 180] width 124 height 29
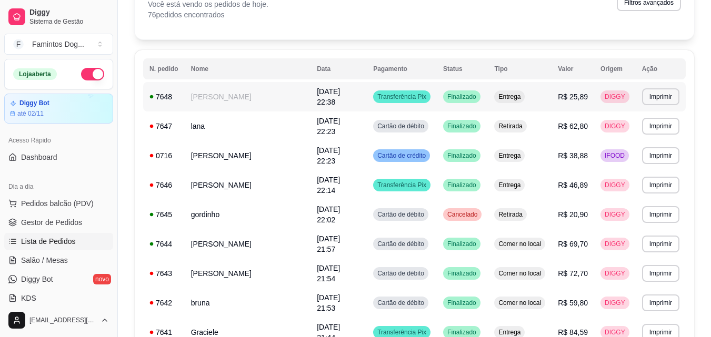
scroll to position [0, 0]
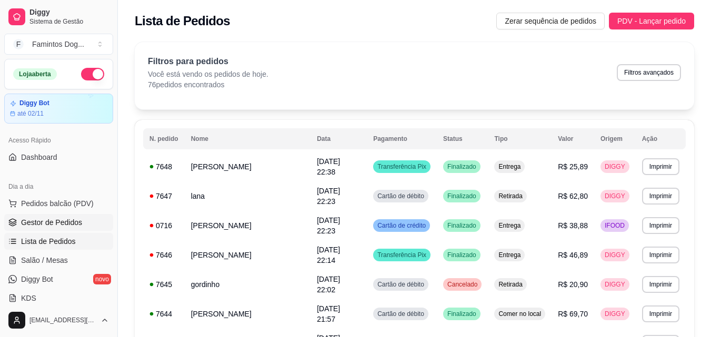
click at [71, 221] on span "Gestor de Pedidos" at bounding box center [51, 222] width 61 height 11
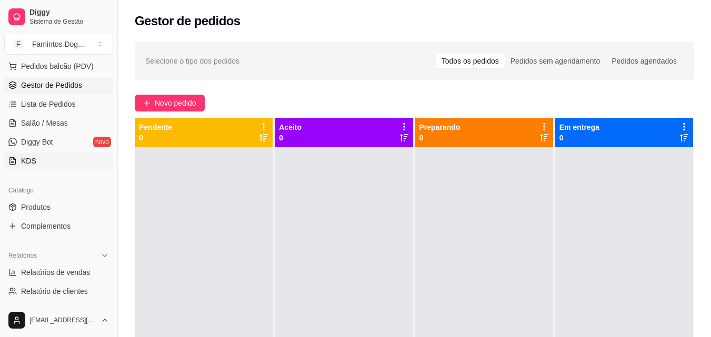
scroll to position [211, 0]
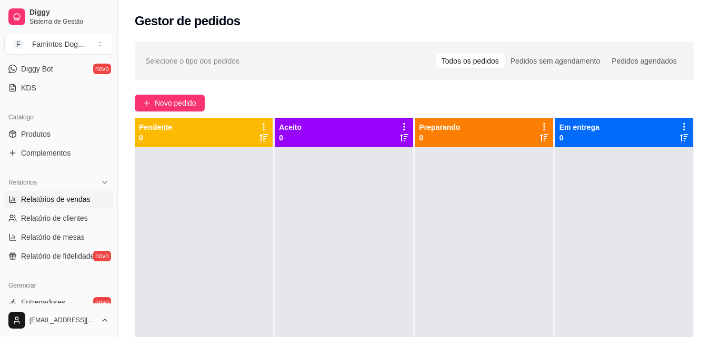
click at [67, 194] on link "Relatórios de vendas" at bounding box center [58, 199] width 109 height 17
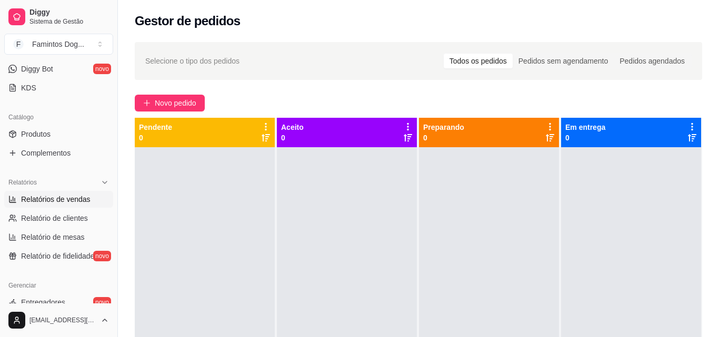
select select "ALL"
select select "0"
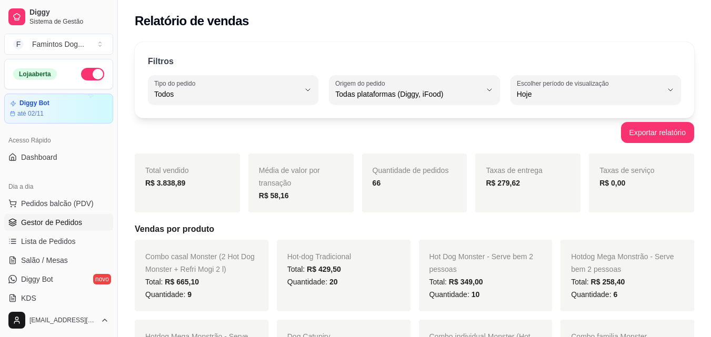
drag, startPoint x: 49, startPoint y: 224, endPoint x: 44, endPoint y: 225, distance: 5.4
click at [50, 225] on span "Gestor de Pedidos" at bounding box center [51, 222] width 61 height 11
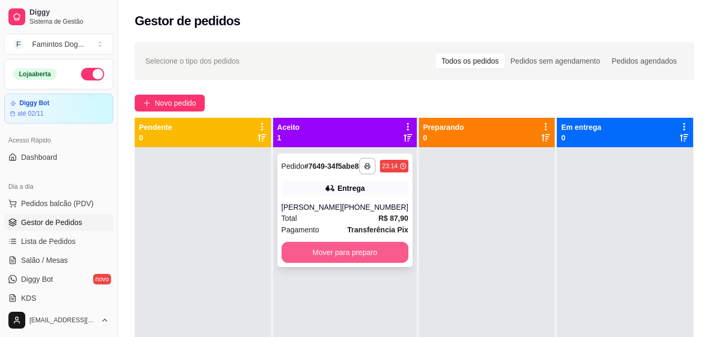
click at [387, 263] on button "Mover para preparo" at bounding box center [345, 252] width 127 height 21
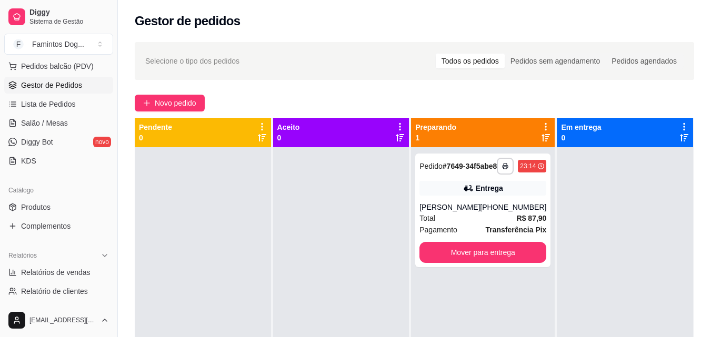
scroll to position [211, 0]
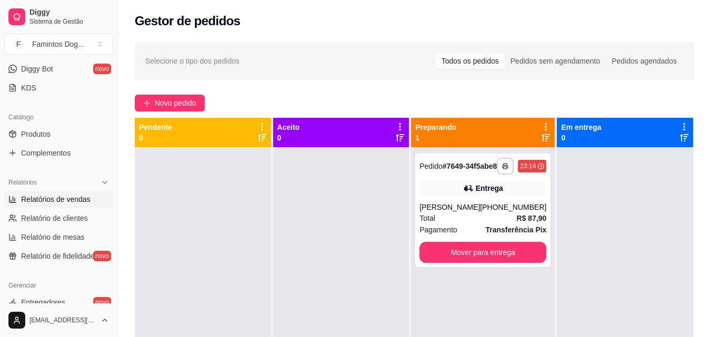
click at [50, 204] on span "Relatórios de vendas" at bounding box center [55, 199] width 69 height 11
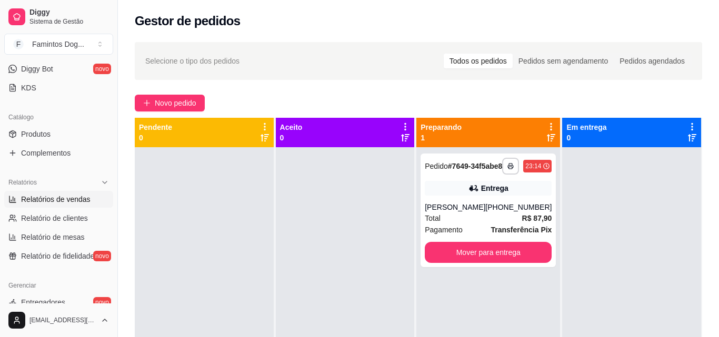
select select "ALL"
select select "0"
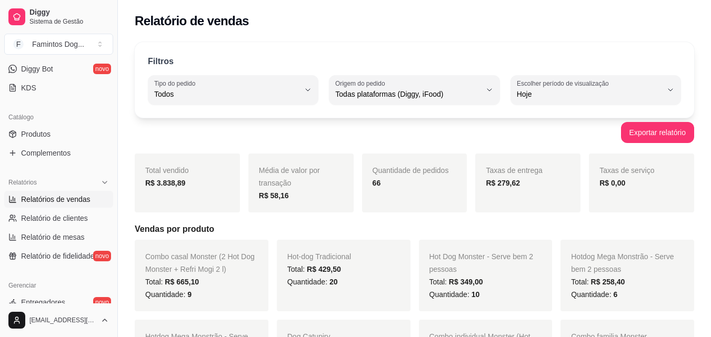
click at [353, 89] on span "Todas plataformas (Diggy, iFood)" at bounding box center [407, 94] width 145 height 11
click at [364, 136] on span "Diggy" at bounding box center [409, 137] width 137 height 10
type input "DIGGY"
select select "DIGGY"
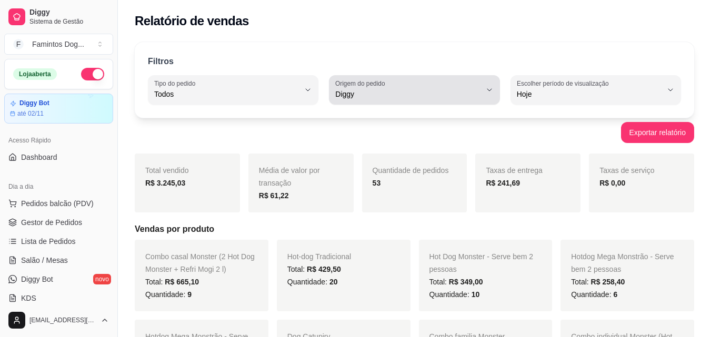
click at [342, 87] on label "Origem do pedido" at bounding box center [361, 83] width 53 height 9
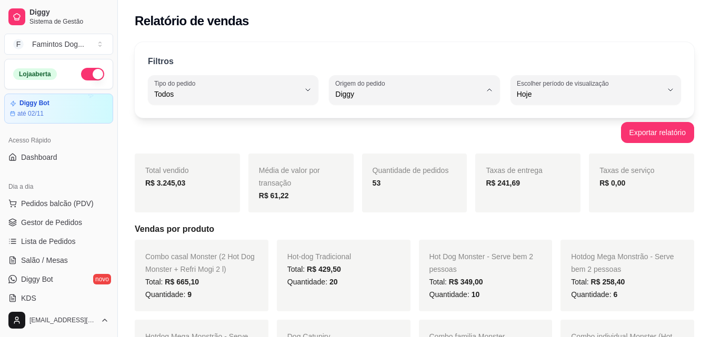
click at [345, 154] on span "iFood" at bounding box center [409, 154] width 137 height 10
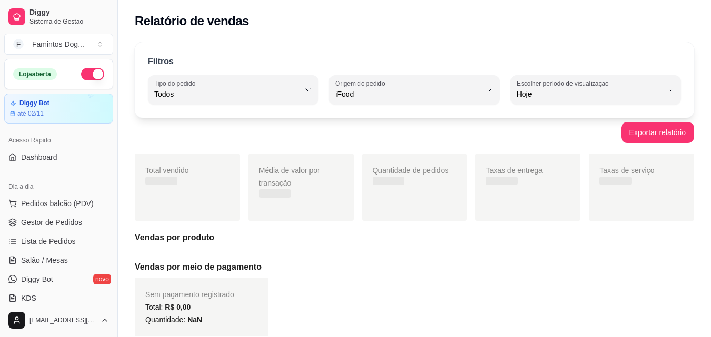
type input "IFOOD"
select select "IFOOD"
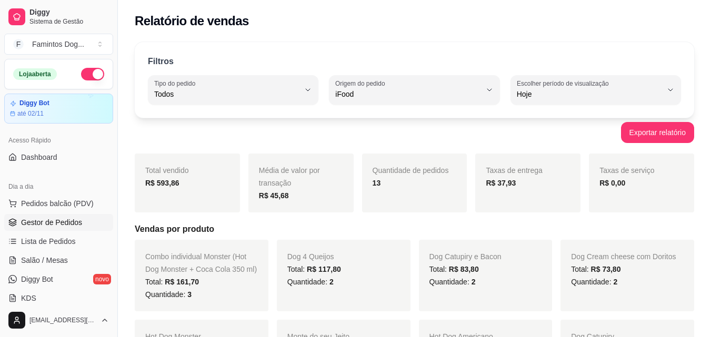
click at [41, 219] on span "Gestor de Pedidos" at bounding box center [51, 222] width 61 height 11
